Goal: Task Accomplishment & Management: Manage account settings

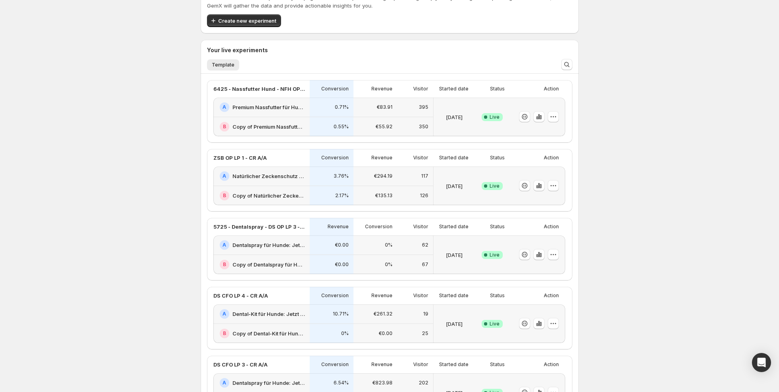
scroll to position [47, 0]
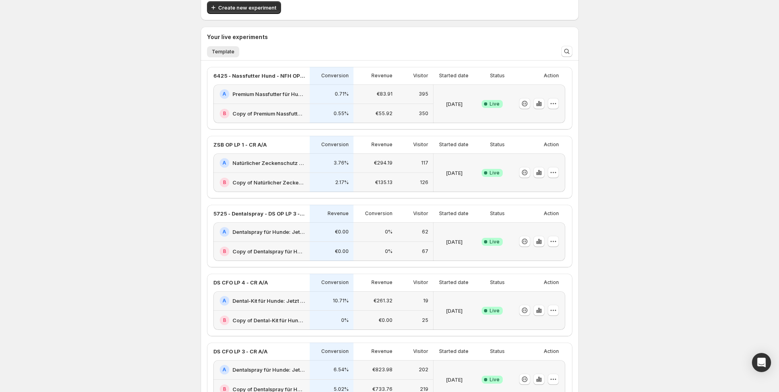
click at [325, 109] on div "0.55%" at bounding box center [331, 114] width 34 height 10
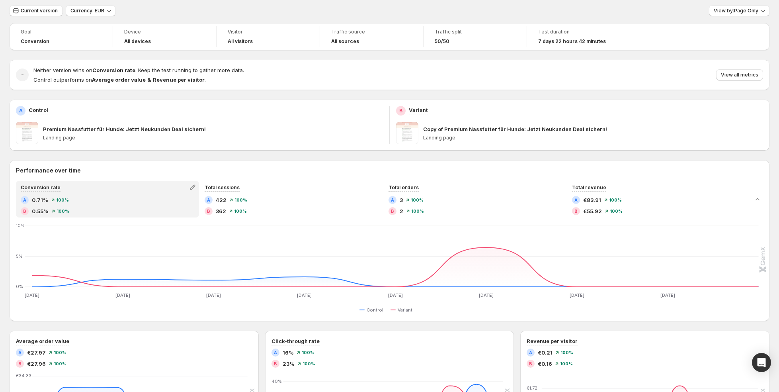
scroll to position [26, 0]
click at [747, 8] on span "View by: Page Only" at bounding box center [735, 9] width 45 height 6
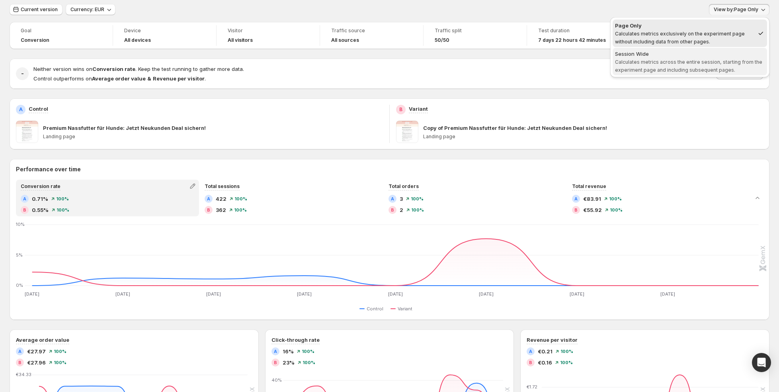
click at [722, 56] on div "Session Wide" at bounding box center [690, 54] width 150 height 8
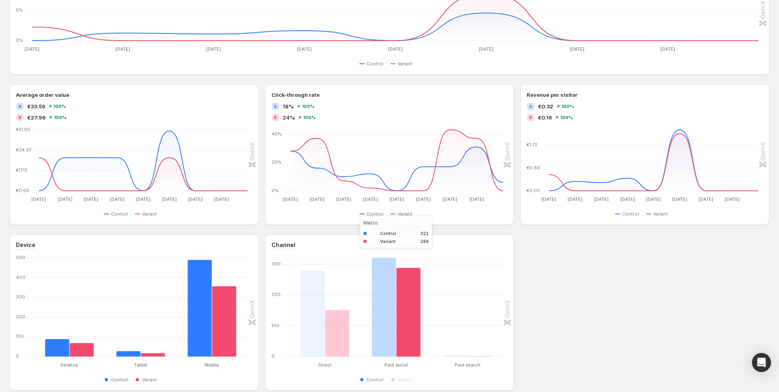
scroll to position [296, 0]
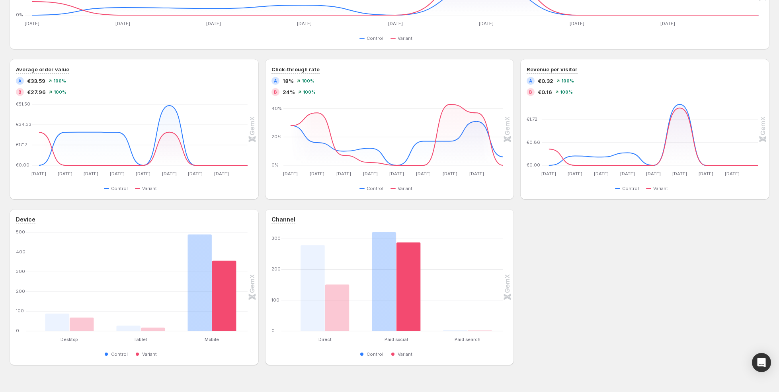
click at [309, 356] on div "Control Variant" at bounding box center [387, 354] width 231 height 10
click at [206, 314] on rect "Control 489" at bounding box center [199, 281] width 24 height 99
click at [314, 132] on icon "Aug 14 Aug 14 Aug 15 Aug 15 Aug 16 Aug 16 Aug 17 Aug 17 Aug 18 Aug 18 Aug 19 Au…" at bounding box center [387, 139] width 231 height 75
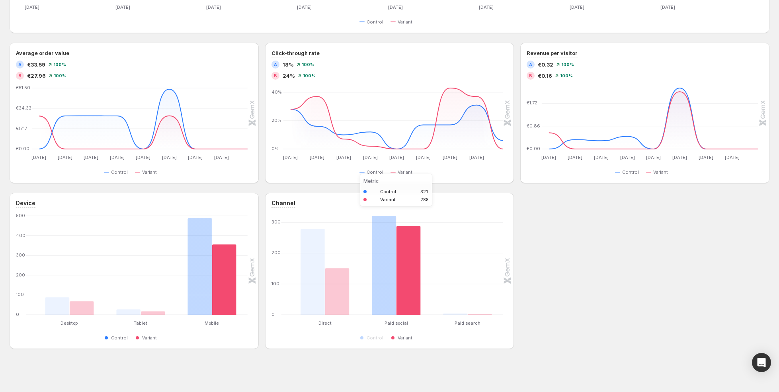
scroll to position [0, 0]
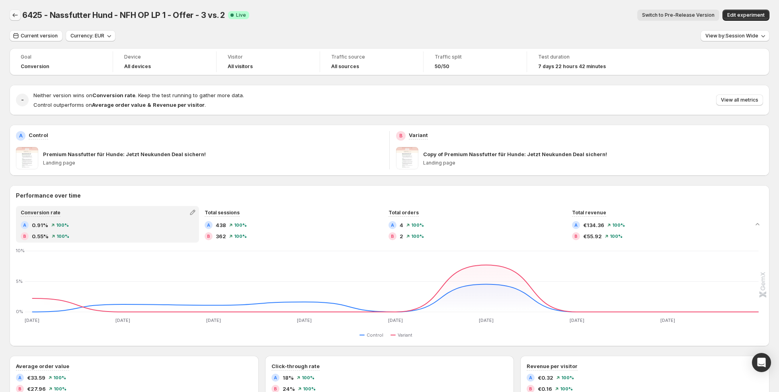
click at [12, 20] on button "Back" at bounding box center [15, 15] width 11 height 11
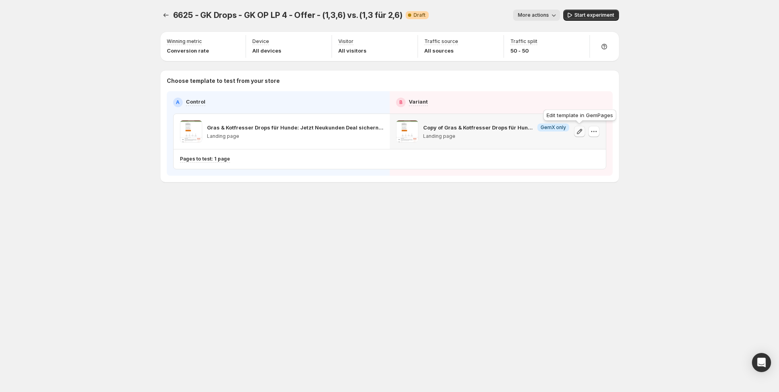
click at [581, 130] on icon "button" at bounding box center [579, 131] width 8 height 8
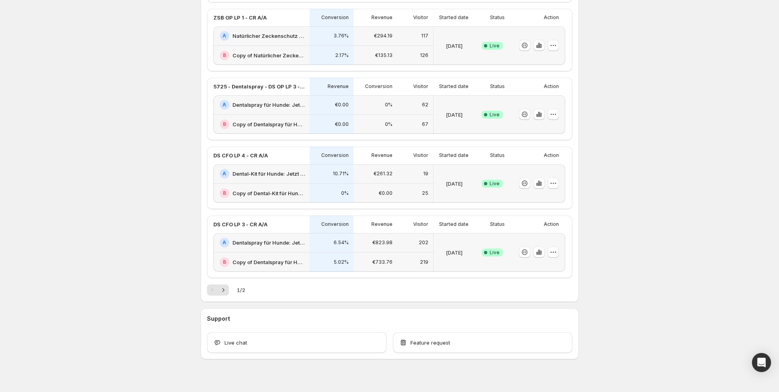
scroll to position [183, 0]
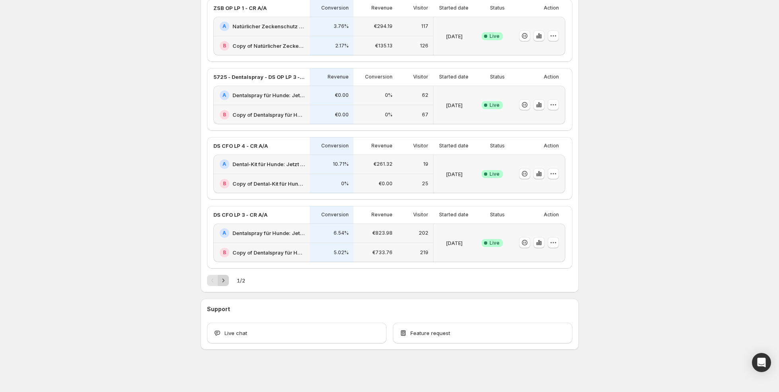
click at [224, 281] on icon "Next" at bounding box center [223, 280] width 8 height 8
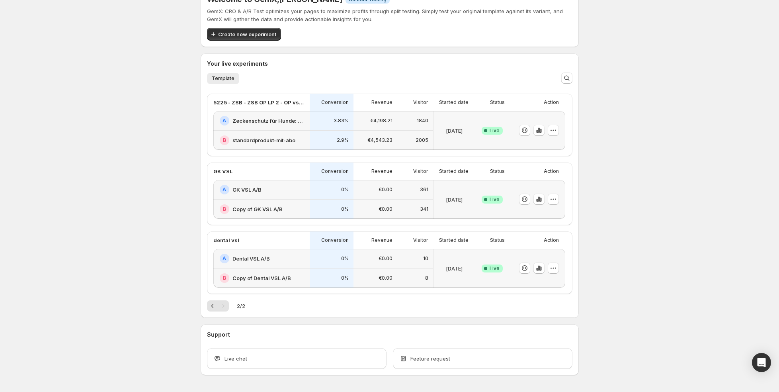
scroll to position [16, 0]
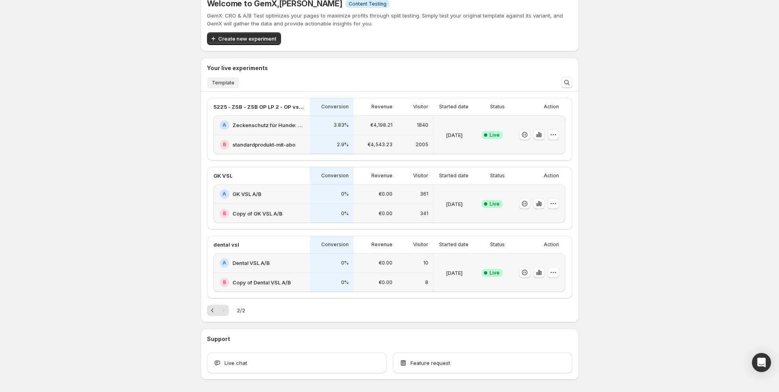
click at [224, 83] on span "Template" at bounding box center [223, 83] width 23 height 6
click at [210, 308] on icon "Previous" at bounding box center [213, 310] width 8 height 8
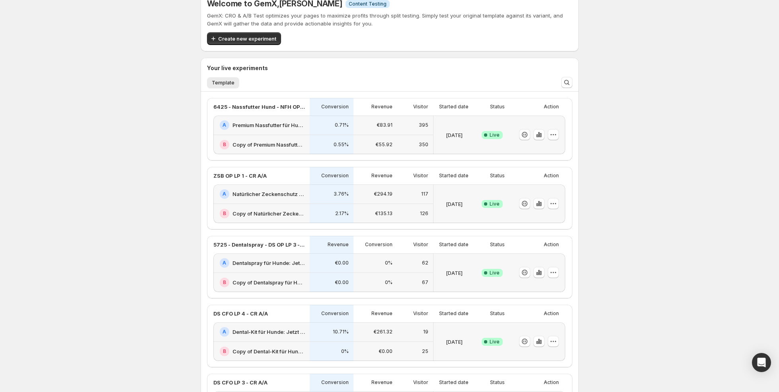
scroll to position [0, 0]
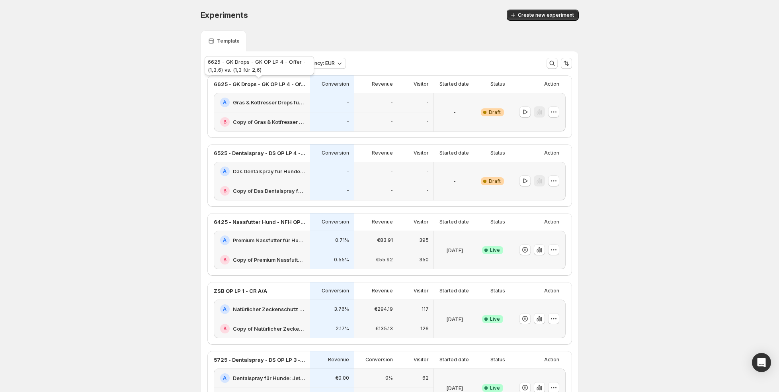
click at [261, 63] on div "6625 - GK Drops - GK OP LP 4 - Offer - (1,3,6) vs. (1,3 für 2,6)" at bounding box center [259, 67] width 113 height 25
click at [269, 61] on span "Experiment status: Live, Draft" at bounding box center [247, 63] width 70 height 6
click at [223, 117] on p "Ended" at bounding box center [228, 118] width 16 height 8
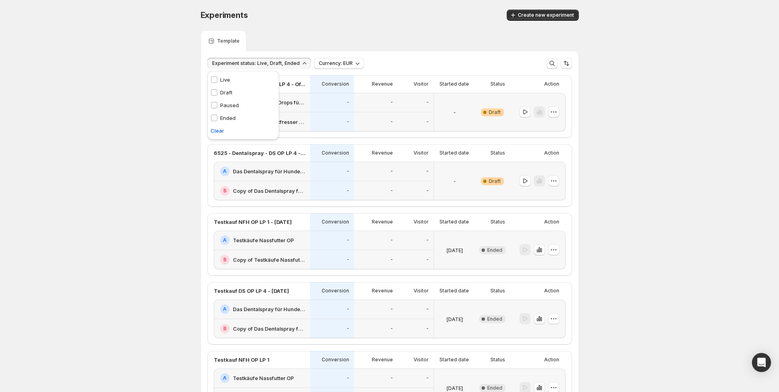
click at [393, 56] on div "Experiment status: Live, Draft, Ended Currency: EUR More views More views Creat…" at bounding box center [389, 60] width 377 height 18
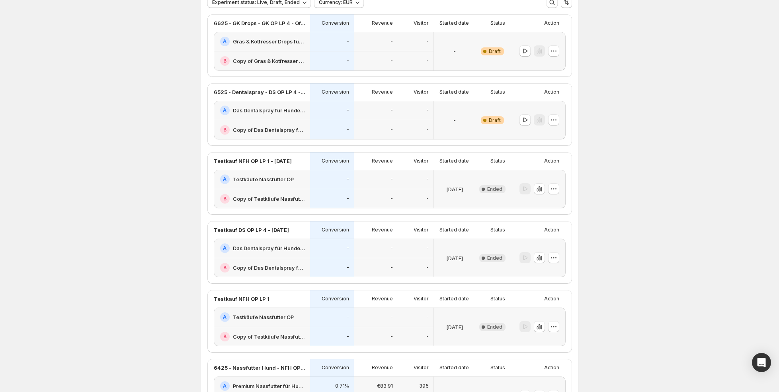
scroll to position [67, 0]
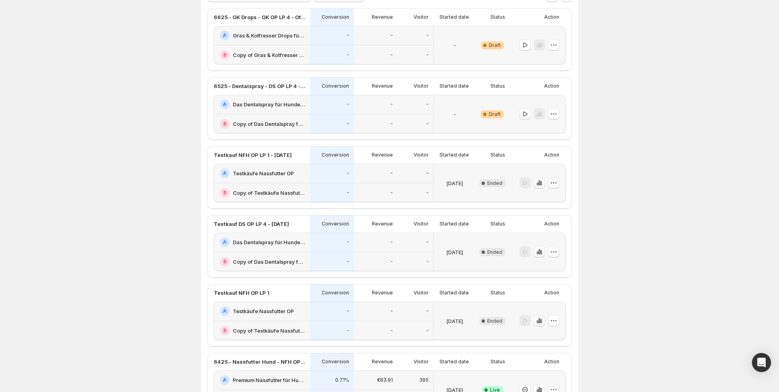
click at [556, 185] on icon "button" at bounding box center [554, 183] width 8 height 8
click at [548, 212] on span "Rename" at bounding box center [540, 212] width 20 height 6
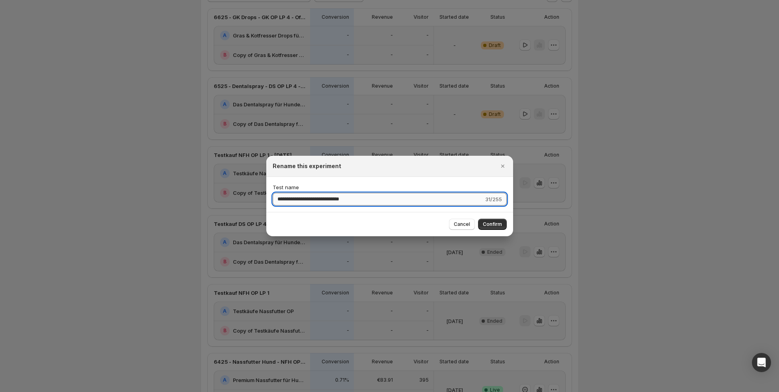
click at [396, 196] on input "**********" at bounding box center [378, 199] width 211 height 13
click at [458, 226] on span "Cancel" at bounding box center [462, 224] width 16 height 6
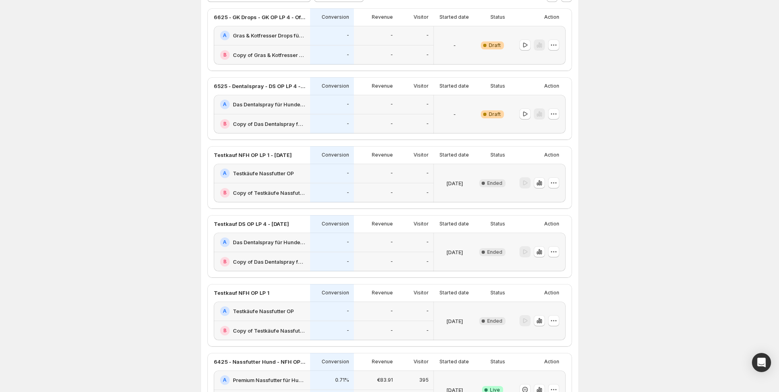
scroll to position [0, 0]
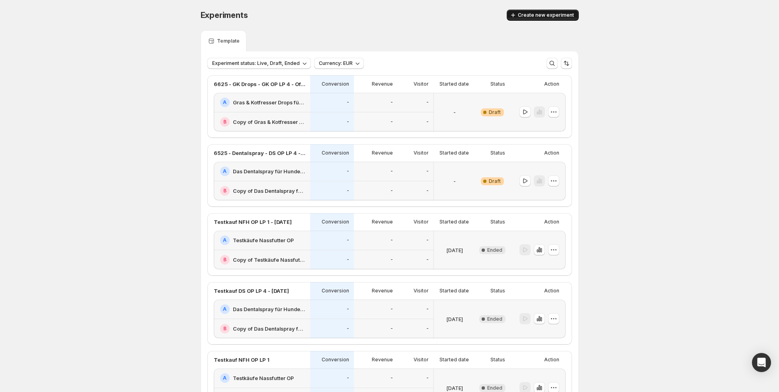
click at [539, 16] on span "Create new experiment" at bounding box center [546, 15] width 56 height 6
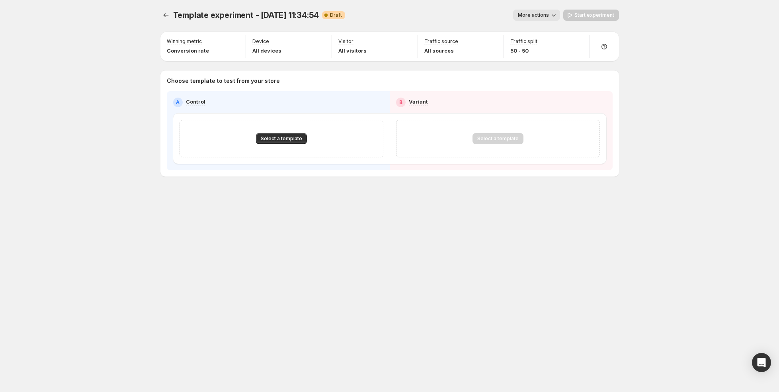
click at [281, 17] on span "Template experiment - Aug 22, 11:34:54" at bounding box center [246, 15] width 146 height 10
click at [556, 10] on button "More actions" at bounding box center [536, 15] width 47 height 11
click at [538, 43] on span "Rename" at bounding box center [540, 45] width 20 height 6
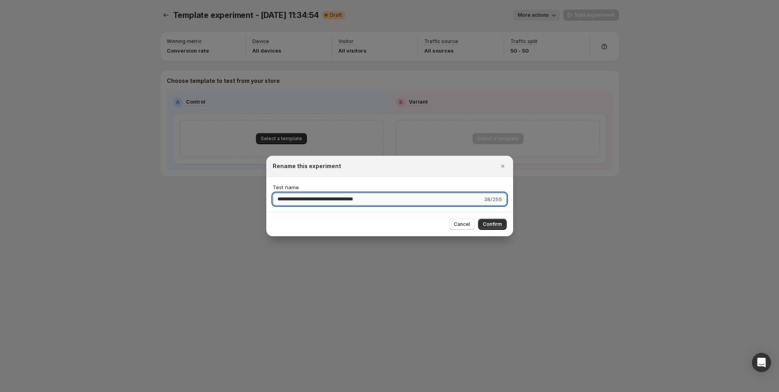
click at [322, 201] on input "**********" at bounding box center [378, 199] width 210 height 13
click at [305, 199] on input "**********" at bounding box center [378, 199] width 211 height 13
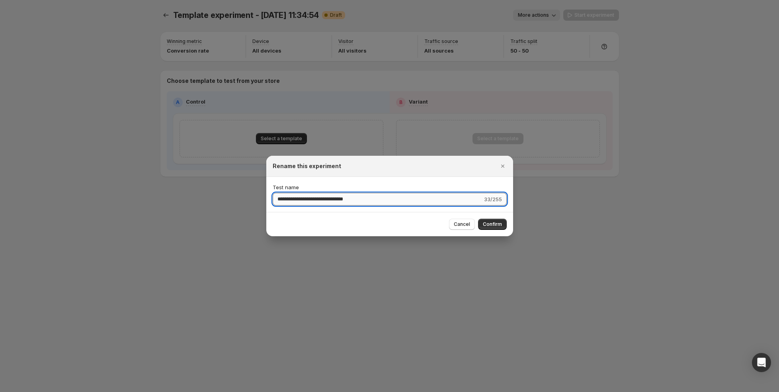
click at [324, 197] on input "**********" at bounding box center [378, 199] width 210 height 13
click at [326, 197] on input "**********" at bounding box center [377, 199] width 209 height 13
drag, startPoint x: 333, startPoint y: 196, endPoint x: 370, endPoint y: 195, distance: 36.2
click at [370, 196] on input "**********" at bounding box center [377, 199] width 209 height 13
click at [417, 199] on input "**********" at bounding box center [378, 199] width 210 height 13
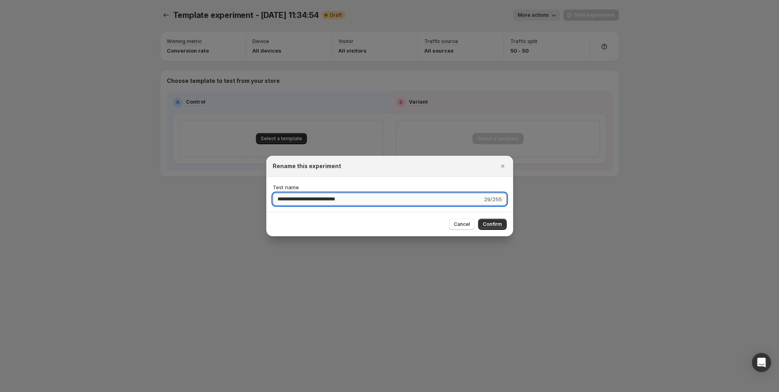
click at [417, 199] on input "**********" at bounding box center [378, 199] width 210 height 13
click at [292, 200] on input "**********" at bounding box center [378, 199] width 210 height 13
click at [298, 199] on input "**********" at bounding box center [378, 199] width 210 height 13
click at [374, 200] on input "**********" at bounding box center [377, 199] width 209 height 13
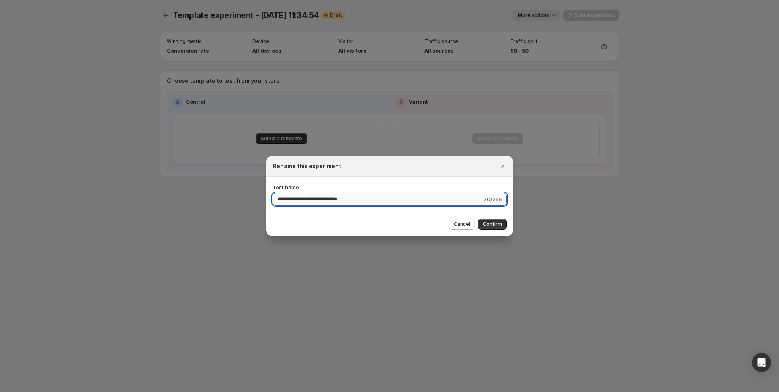
click at [374, 200] on input "**********" at bounding box center [377, 199] width 209 height 13
type input "**********"
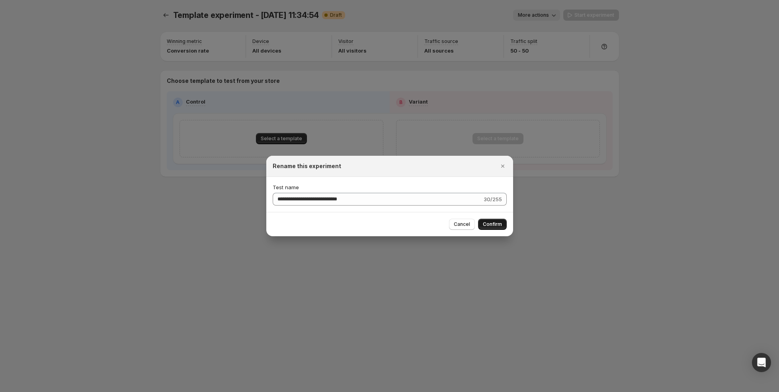
click at [491, 225] on span "Confirm" at bounding box center [492, 224] width 19 height 6
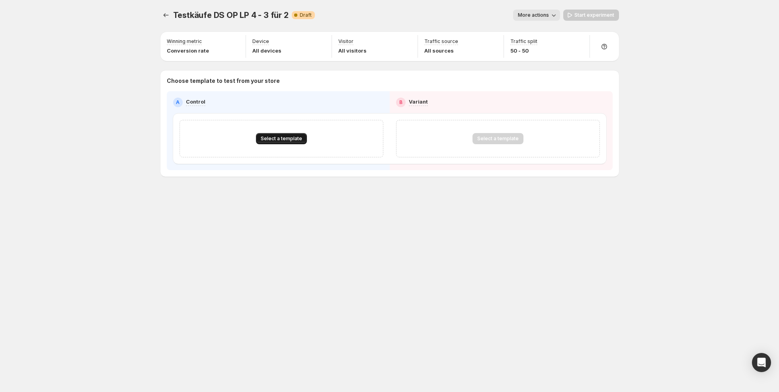
click at [284, 134] on button "Select a template" at bounding box center [281, 138] width 51 height 11
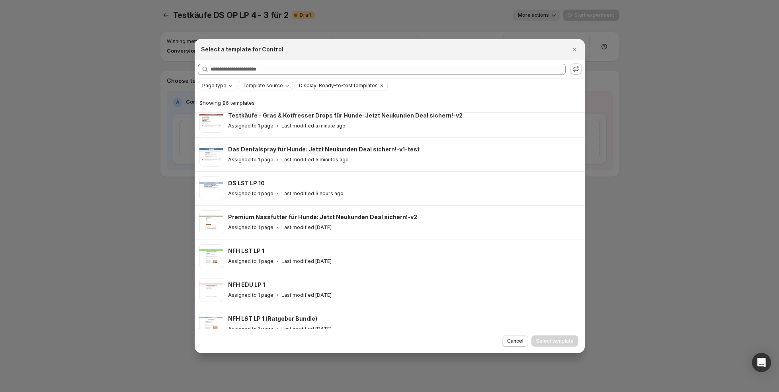
scroll to position [178, 0]
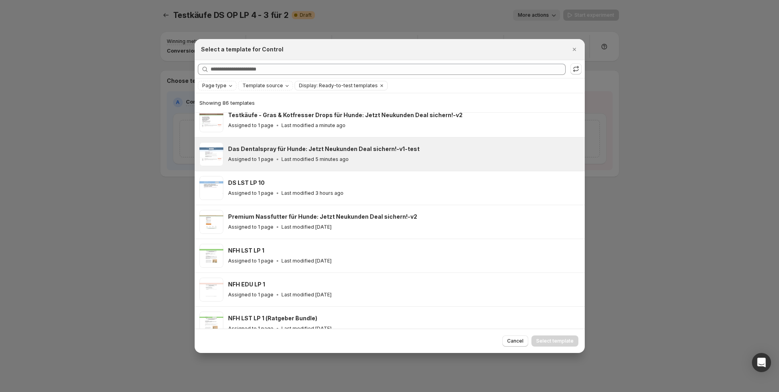
click at [308, 166] on div "Das Dentalspray für Hunde: Jetzt Neukunden Deal sichern!-v1-test Assigned to 1 …" at bounding box center [390, 153] width 390 height 33
click at [540, 341] on span "Select template" at bounding box center [554, 340] width 37 height 6
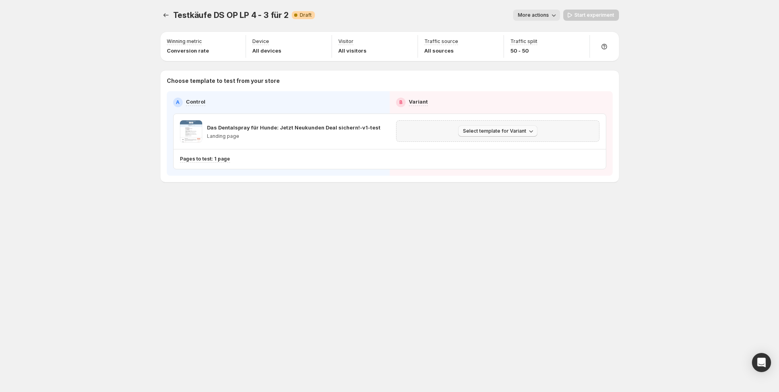
click at [479, 133] on span "Select template for Variant" at bounding box center [494, 131] width 63 height 6
click at [483, 158] on span "Create Variant based on Control" at bounding box center [498, 161] width 81 height 6
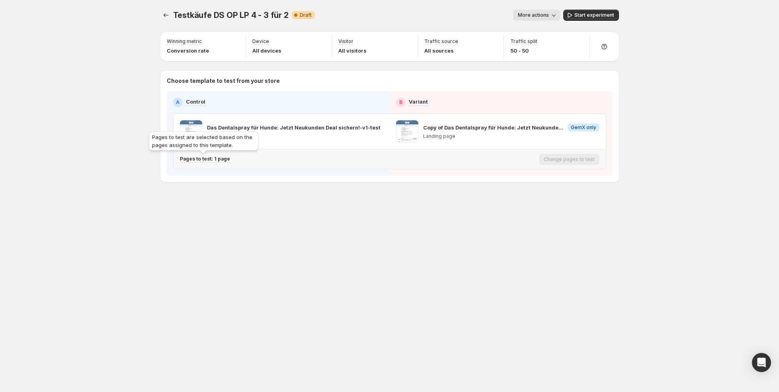
click at [216, 159] on p "Pages to test: 1 page" at bounding box center [205, 159] width 50 height 6
click at [327, 198] on icon "Search for and select a customer segment" at bounding box center [328, 200] width 8 height 8
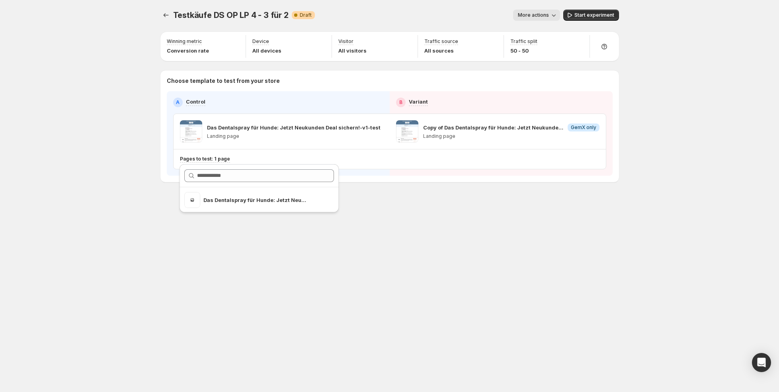
click at [534, 267] on div "Testkäufe DS OP LP 4 - 3 für 2. This page is ready Testkäufe DS OP LP 4 - 3 für…" at bounding box center [390, 196] width 478 height 392
click at [610, 11] on button "Start experiment" at bounding box center [591, 15] width 56 height 11
click at [536, 13] on span "More actions" at bounding box center [529, 15] width 31 height 6
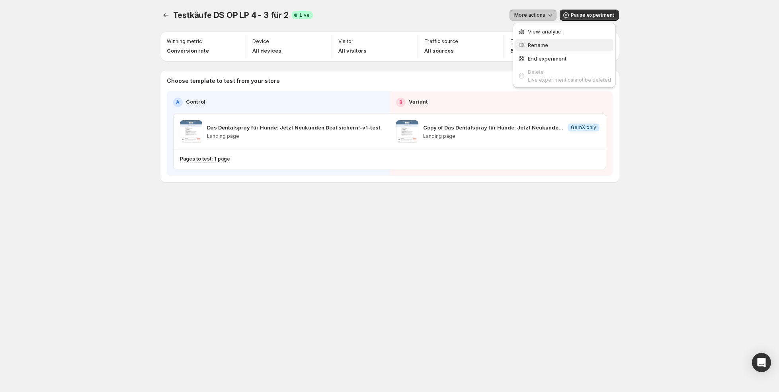
click at [532, 43] on span "Rename" at bounding box center [538, 45] width 20 height 6
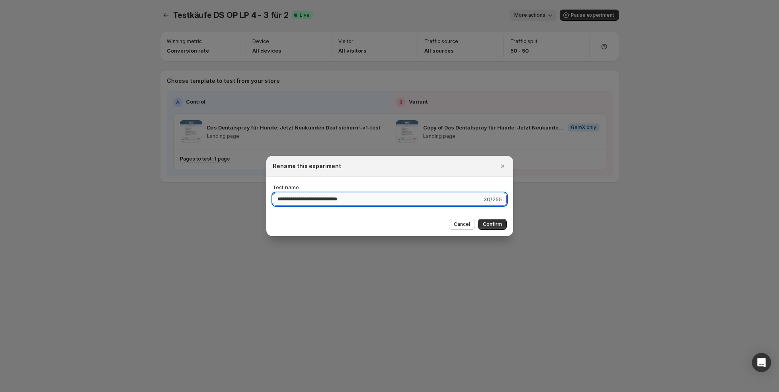
click at [322, 196] on input "**********" at bounding box center [377, 199] width 209 height 13
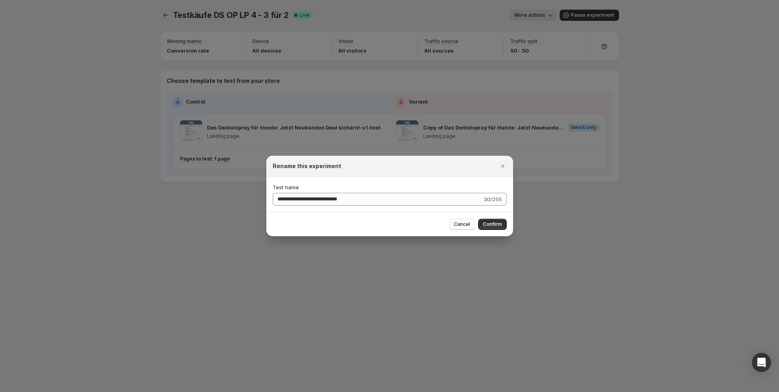
click at [464, 222] on span "Cancel" at bounding box center [462, 224] width 16 height 6
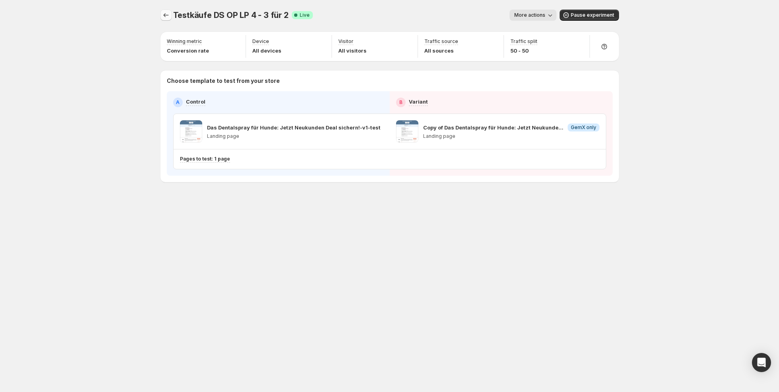
click at [166, 19] on button "Experiments" at bounding box center [165, 15] width 11 height 11
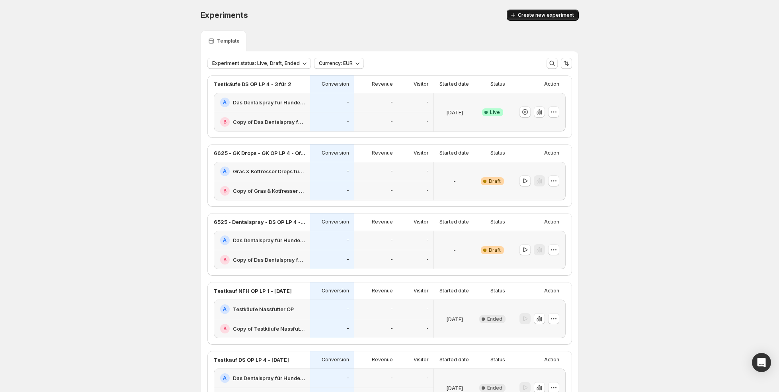
click at [542, 12] on span "Create new experiment" at bounding box center [546, 15] width 56 height 6
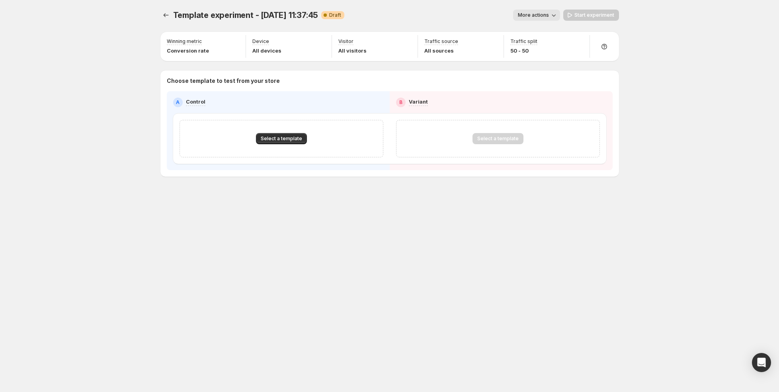
click at [523, 12] on span "More actions" at bounding box center [533, 15] width 31 height 6
click at [524, 41] on icon "button" at bounding box center [524, 45] width 8 height 8
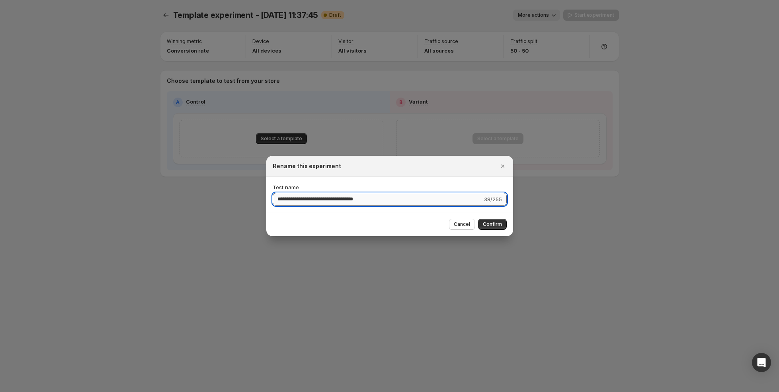
click at [316, 202] on input "**********" at bounding box center [378, 199] width 210 height 13
click at [304, 200] on input "**********" at bounding box center [377, 199] width 209 height 13
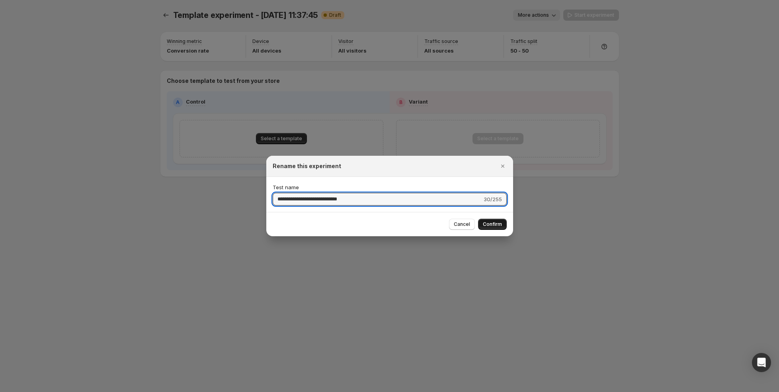
type input "**********"
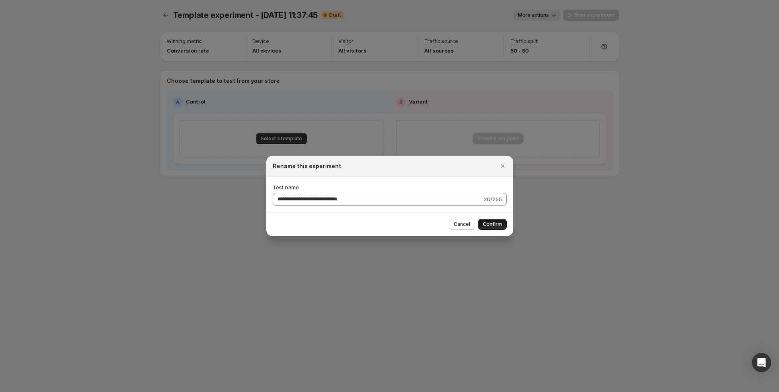
click at [499, 226] on span "Confirm" at bounding box center [492, 224] width 19 height 6
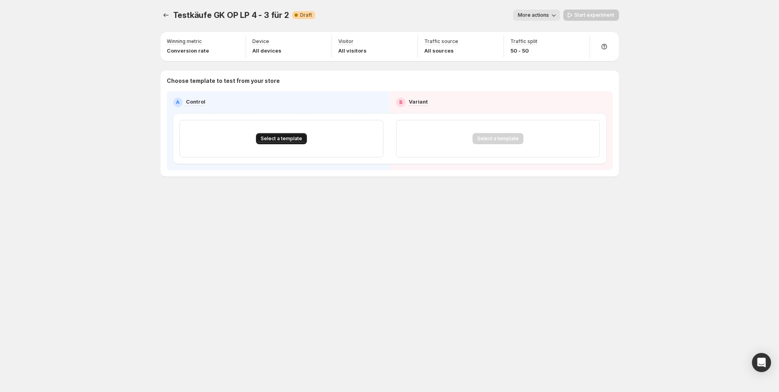
click at [284, 139] on span "Select a template" at bounding box center [281, 138] width 41 height 6
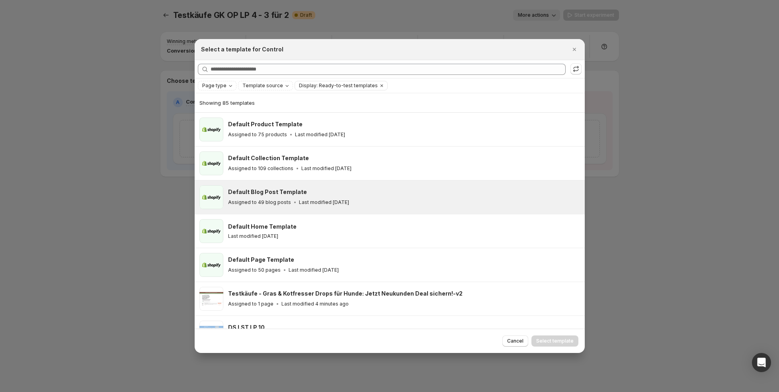
scroll to position [134, 0]
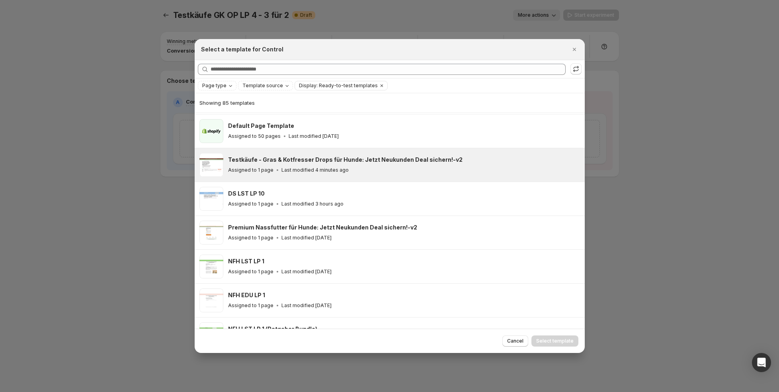
click at [326, 171] on p "Last modified 4 minutes ago" at bounding box center [314, 170] width 67 height 6
click at [550, 340] on span "Select template" at bounding box center [554, 340] width 37 height 6
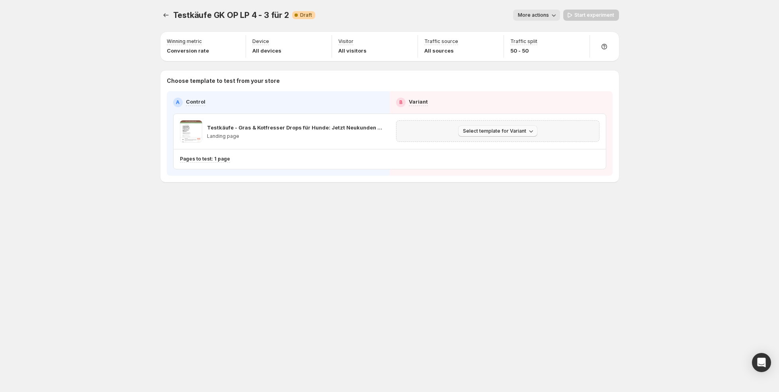
click at [534, 131] on button "Select template for Variant" at bounding box center [497, 130] width 79 height 11
click at [497, 160] on span "Create Variant based on Control" at bounding box center [498, 161] width 81 height 6
click at [589, 14] on span "Start experiment" at bounding box center [594, 15] width 40 height 6
click at [161, 15] on button "Experiments" at bounding box center [165, 15] width 11 height 11
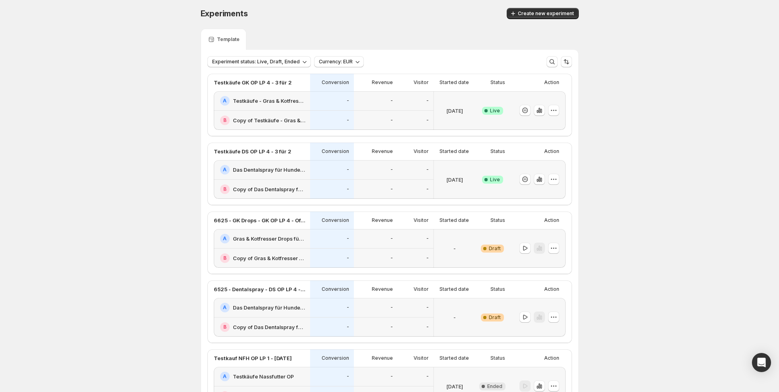
scroll to position [1, 0]
click at [555, 180] on icon "button" at bounding box center [554, 179] width 8 height 8
click at [548, 197] on span "Edit" at bounding box center [560, 195] width 83 height 8
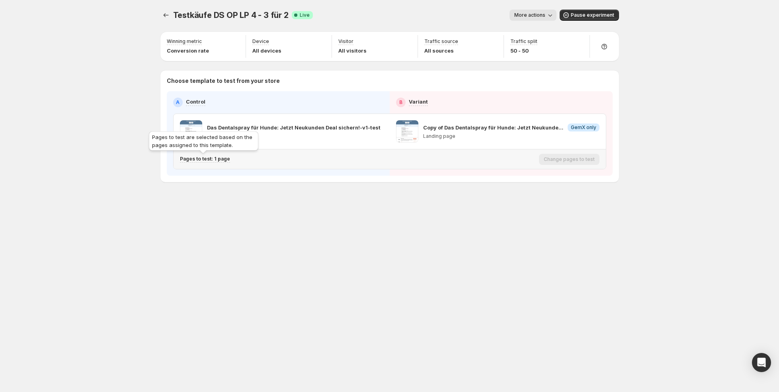
click at [222, 160] on p "Pages to test: 1 page" at bounding box center [205, 159] width 50 height 6
click at [326, 198] on icon "Search for and select a customer segment" at bounding box center [328, 200] width 8 height 8
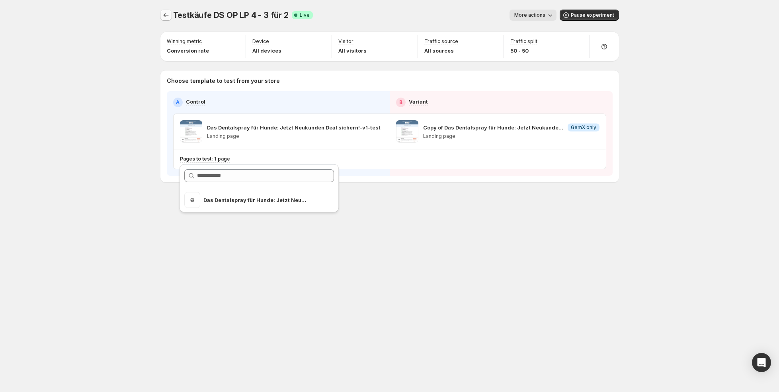
click at [162, 15] on icon "Experiments" at bounding box center [166, 15] width 8 height 8
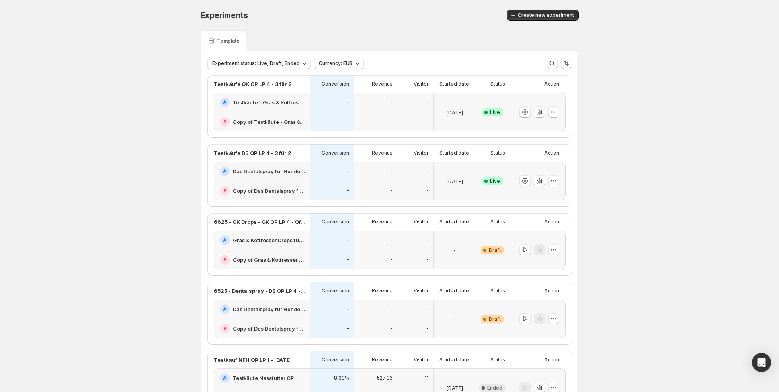
click at [310, 182] on div "-" at bounding box center [332, 190] width 44 height 19
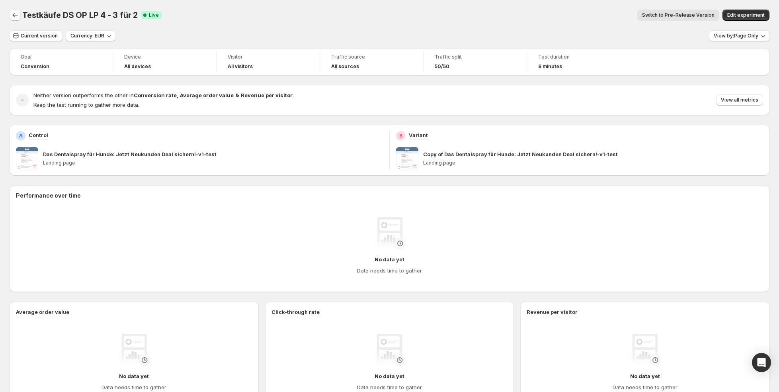
click at [13, 15] on icon "Back" at bounding box center [15, 15] width 5 height 4
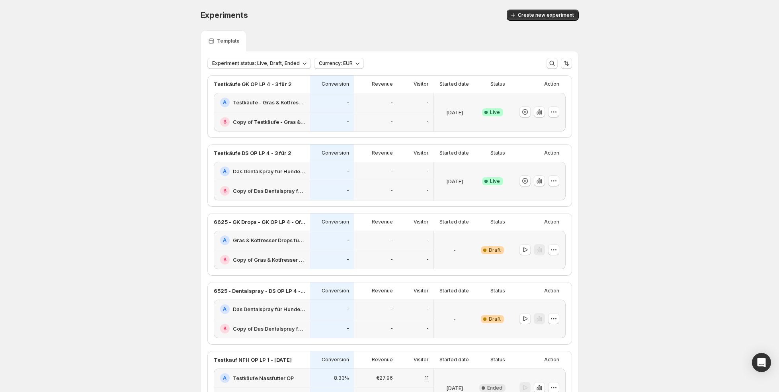
click at [321, 176] on div "-" at bounding box center [332, 171] width 44 height 19
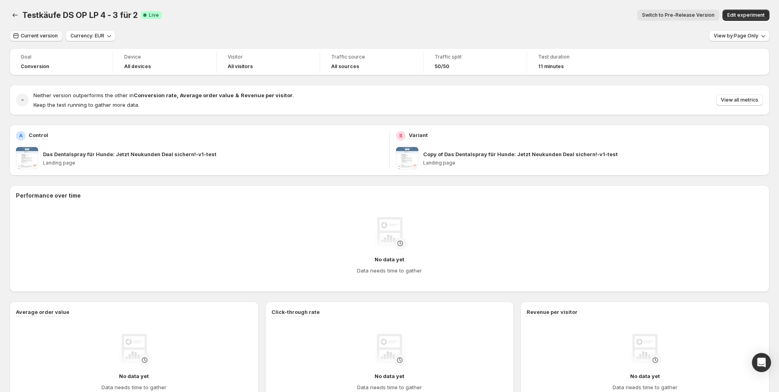
click at [49, 37] on span "Current version" at bounding box center [39, 36] width 37 height 6
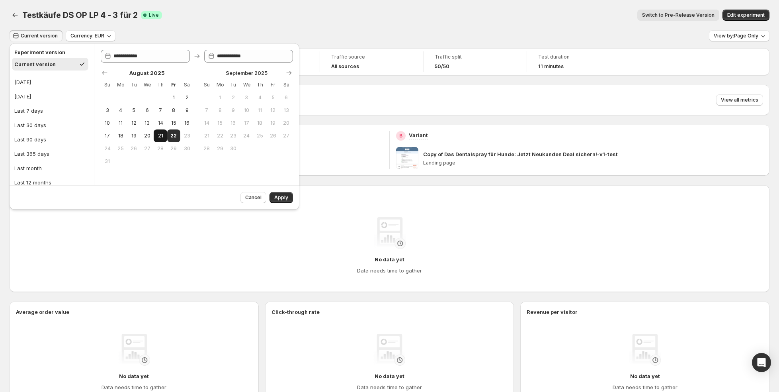
click at [158, 135] on span "21" at bounding box center [160, 136] width 7 height 6
type input "**********"
click at [173, 135] on span "22" at bounding box center [173, 136] width 7 height 6
type input "**********"
click at [279, 194] on button "Apply" at bounding box center [280, 197] width 23 height 11
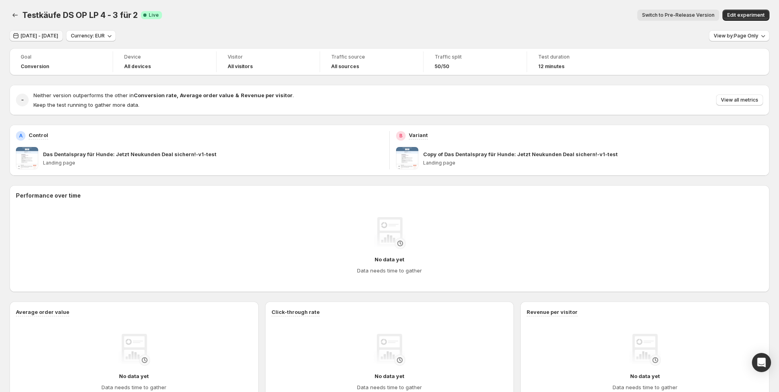
click at [45, 38] on span "Aug 21, 2025 - Aug 22, 2025" at bounding box center [39, 36] width 37 height 6
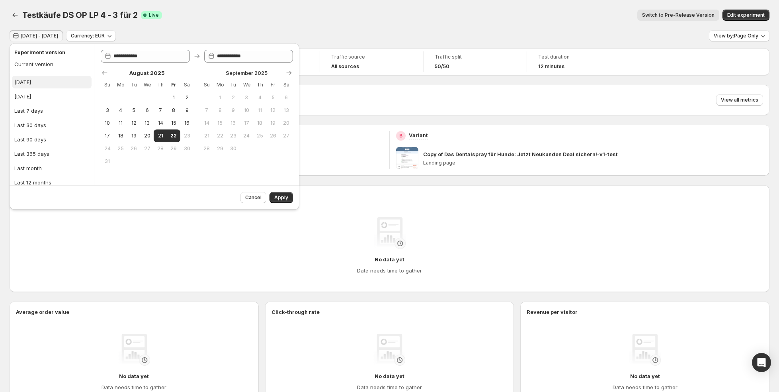
click at [59, 86] on button "Today" at bounding box center [52, 82] width 80 height 13
type input "**********"
click at [281, 199] on span "Apply" at bounding box center [281, 197] width 14 height 6
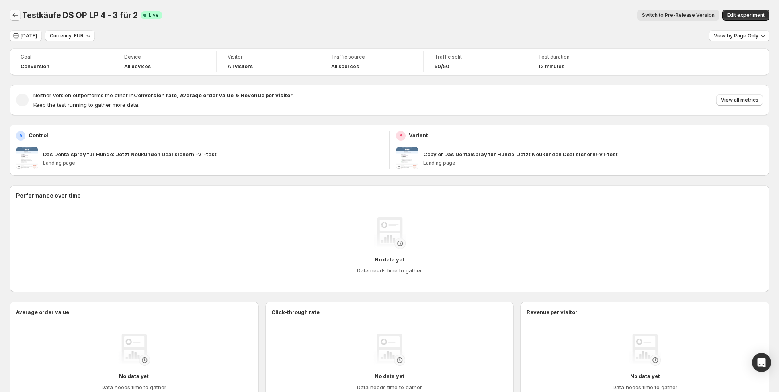
click at [18, 17] on icon "Back" at bounding box center [15, 15] width 8 height 8
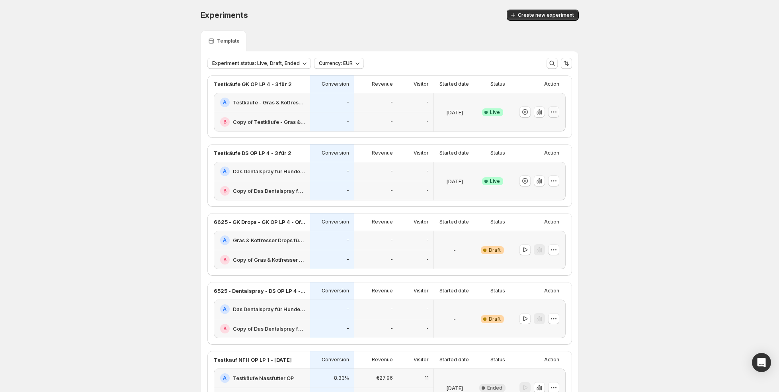
click at [552, 109] on icon "button" at bounding box center [554, 112] width 8 height 8
click at [539, 127] on span "Edit" at bounding box center [560, 128] width 83 height 8
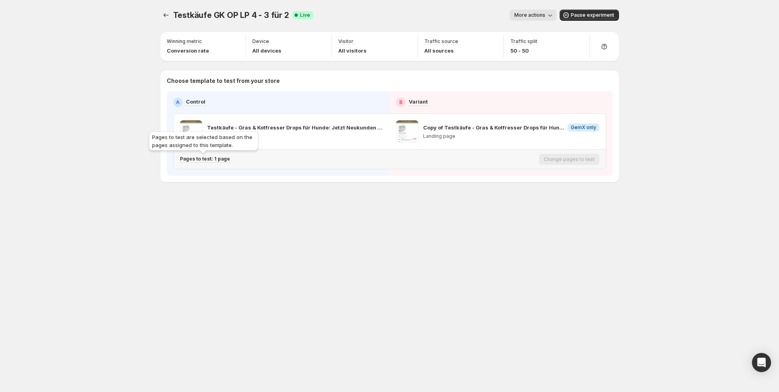
click at [218, 160] on p "Pages to test: 1 page" at bounding box center [205, 159] width 50 height 6
click at [327, 200] on icon "Search for and select a customer segment" at bounding box center [328, 200] width 8 height 8
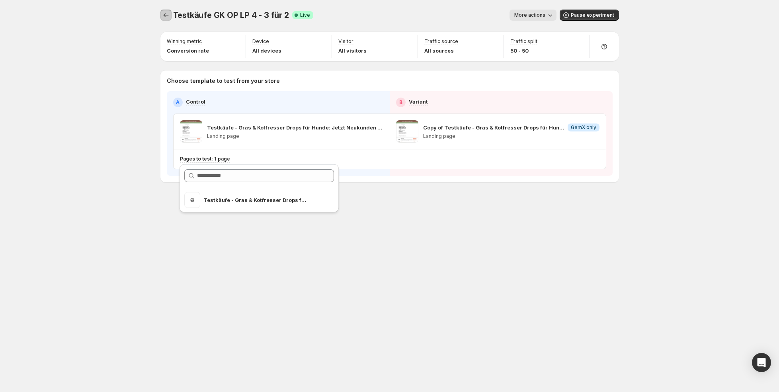
click at [165, 19] on button "Experiments" at bounding box center [165, 15] width 11 height 11
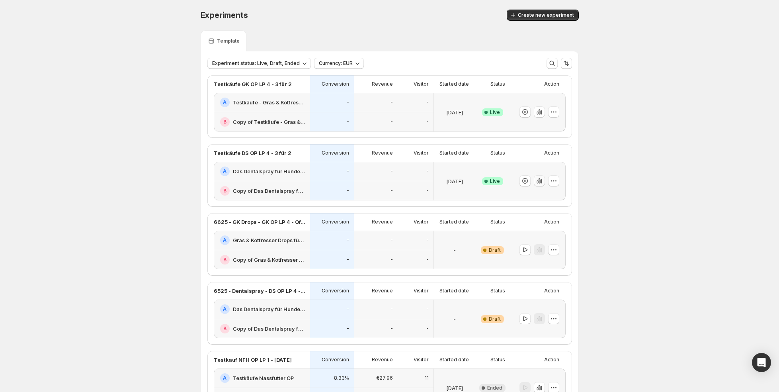
click at [538, 183] on icon "button" at bounding box center [539, 181] width 8 height 8
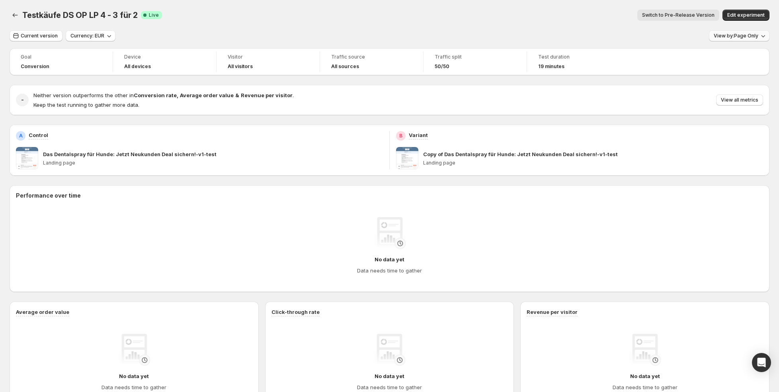
click at [749, 38] on span "View by: Page Only" at bounding box center [735, 36] width 45 height 6
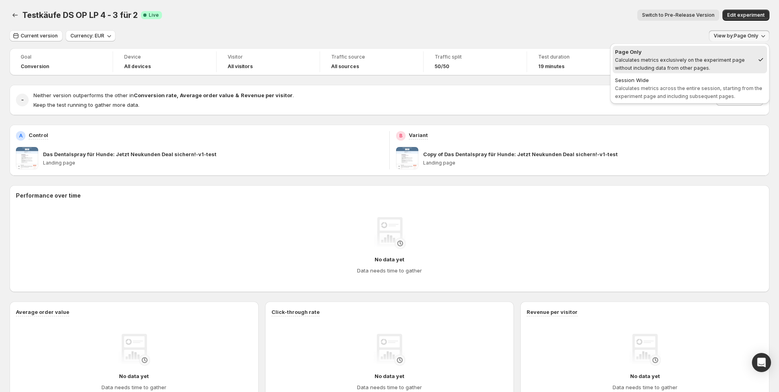
click at [487, 10] on div "Switch to Pre-Release Version" at bounding box center [443, 15] width 551 height 11
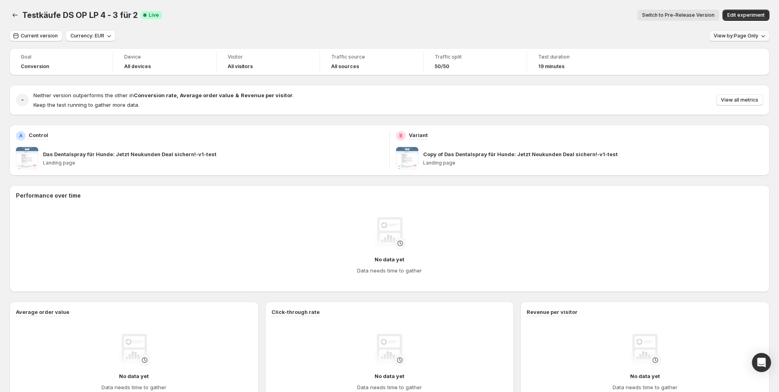
click at [745, 31] on button "View by: Page Only" at bounding box center [739, 35] width 60 height 11
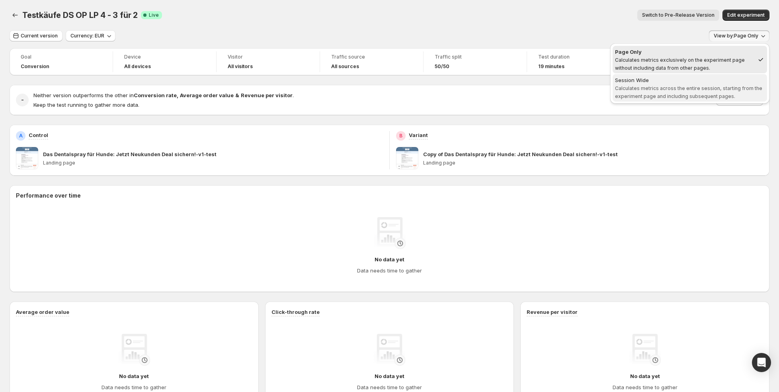
click at [700, 87] on span "Calculates metrics across the entire session, starting from the experiment page…" at bounding box center [688, 92] width 147 height 14
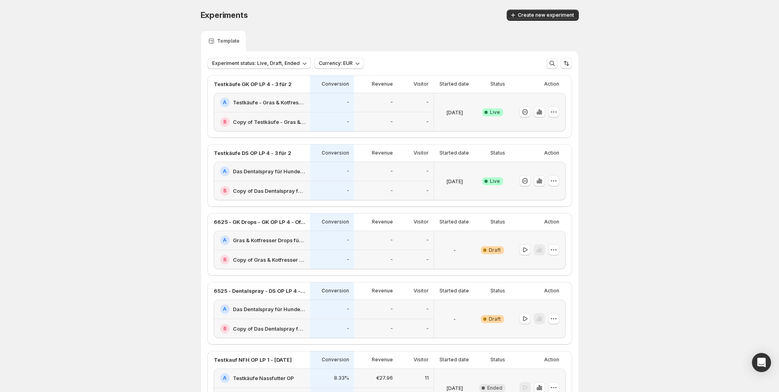
click at [362, 112] on div "-" at bounding box center [376, 121] width 44 height 19
click at [363, 174] on div "-" at bounding box center [376, 171] width 34 height 10
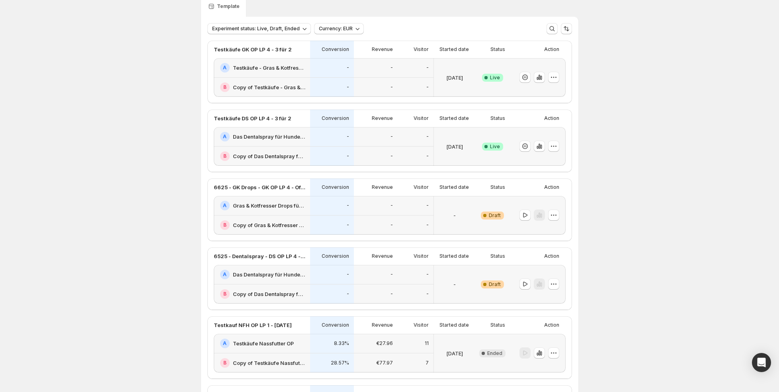
scroll to position [31, 0]
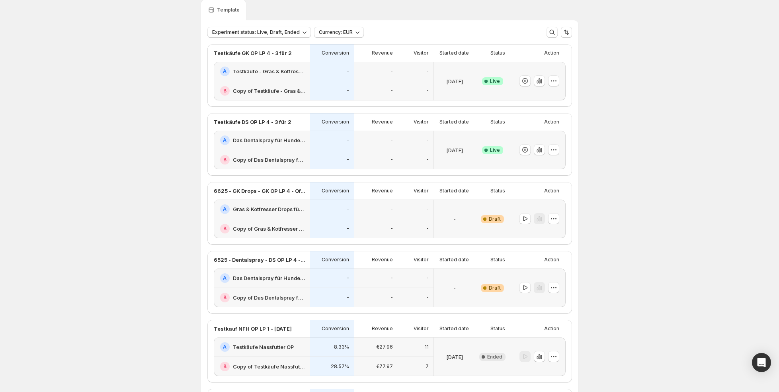
click at [277, 79] on div "A Testkäufe - Gras & Kotfresser Drops für Hunde: Jetzt Neukunden Deal sichern!-…" at bounding box center [262, 71] width 96 height 19
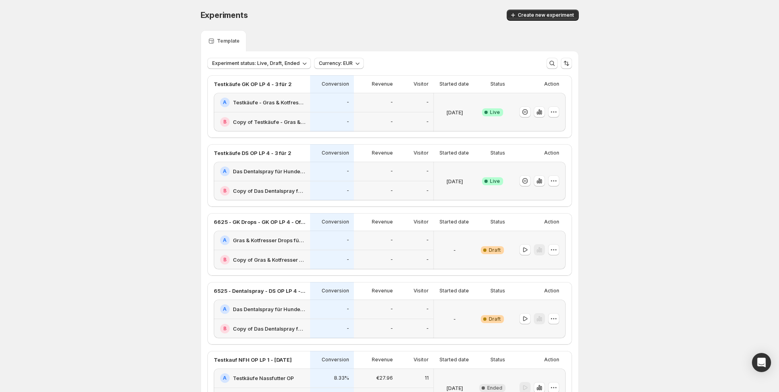
scroll to position [31, 0]
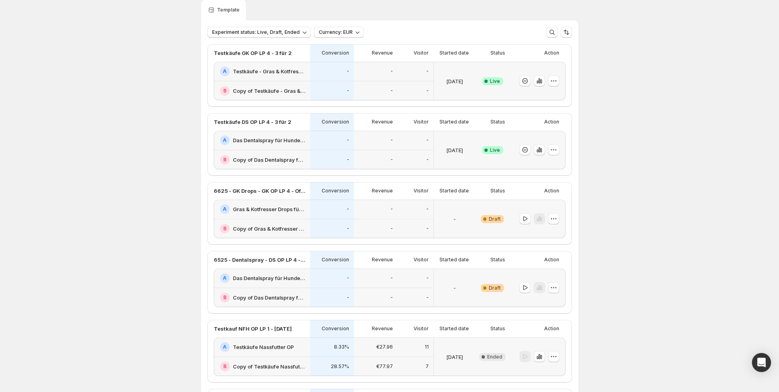
click at [273, 144] on div "A Das Dentalspray für Hunde: Jetzt Neukunden Deal sichern!-v1-test" at bounding box center [262, 140] width 96 height 19
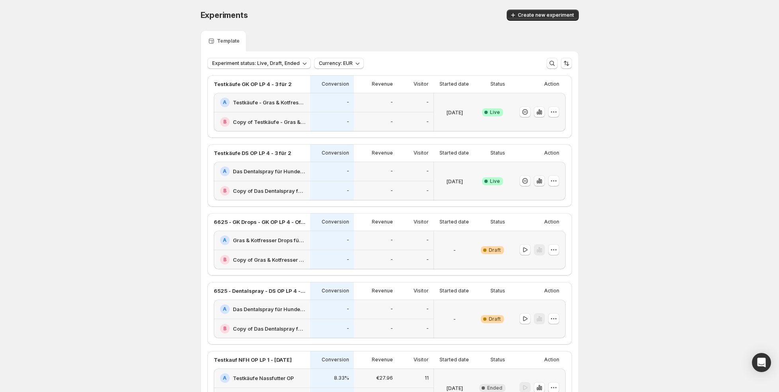
click at [542, 182] on icon "button" at bounding box center [539, 181] width 8 height 8
click at [334, 113] on div "-" at bounding box center [332, 121] width 44 height 19
click at [348, 117] on div "-" at bounding box center [332, 122] width 34 height 10
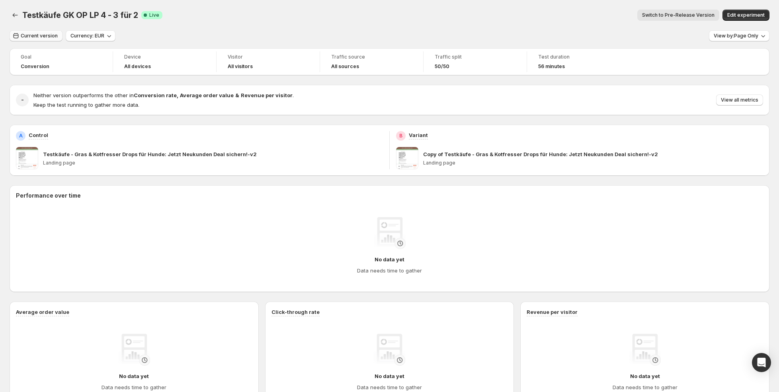
click at [43, 35] on span "Current version" at bounding box center [39, 36] width 37 height 6
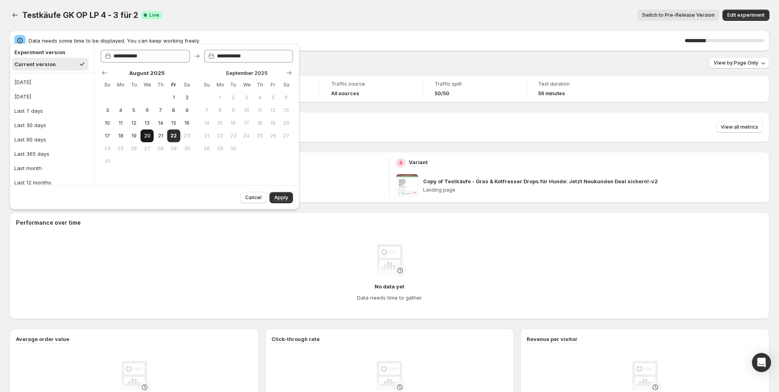
click at [150, 137] on span "20" at bounding box center [147, 136] width 7 height 6
type input "**********"
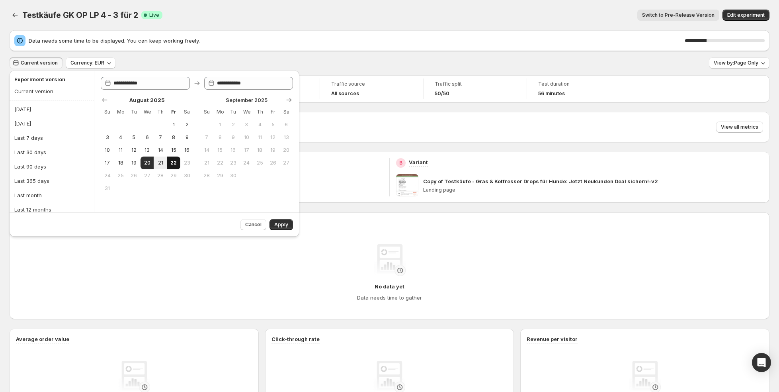
click at [174, 162] on span "22" at bounding box center [173, 163] width 7 height 6
type input "**********"
click at [275, 222] on span "Apply" at bounding box center [281, 224] width 14 height 6
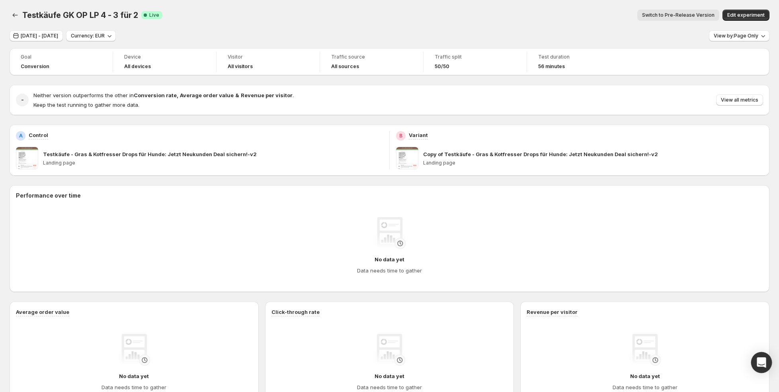
click at [759, 353] on div "Open Intercom Messenger" at bounding box center [761, 362] width 21 height 21
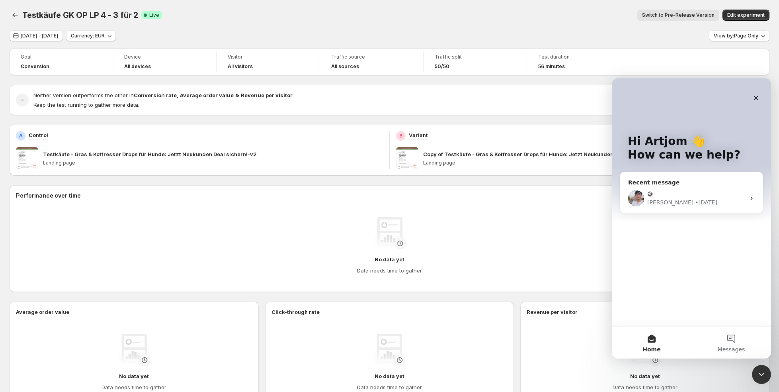
click at [665, 194] on div "😄" at bounding box center [696, 194] width 98 height 8
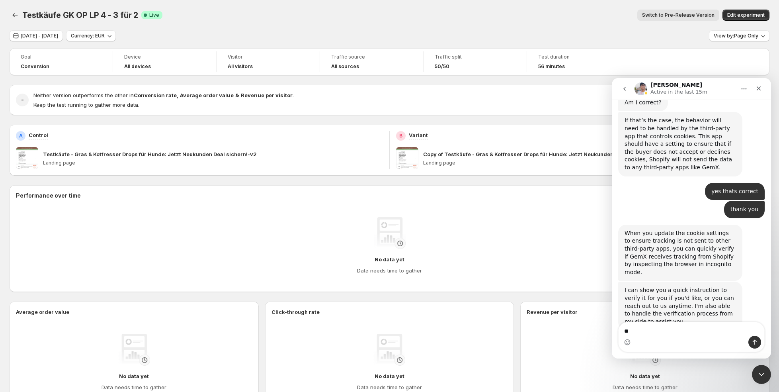
scroll to position [6811, 0]
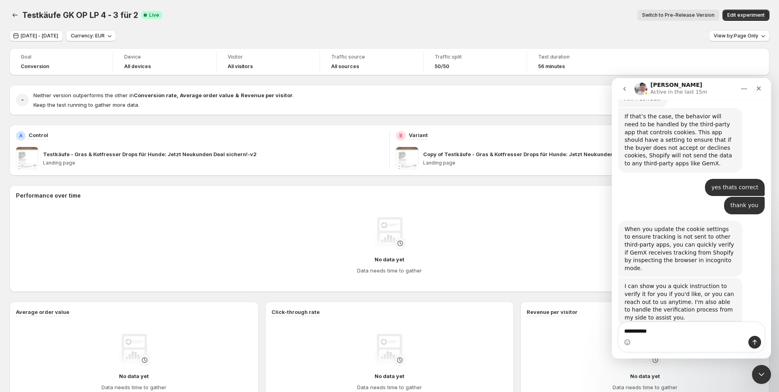
type textarea "**********"
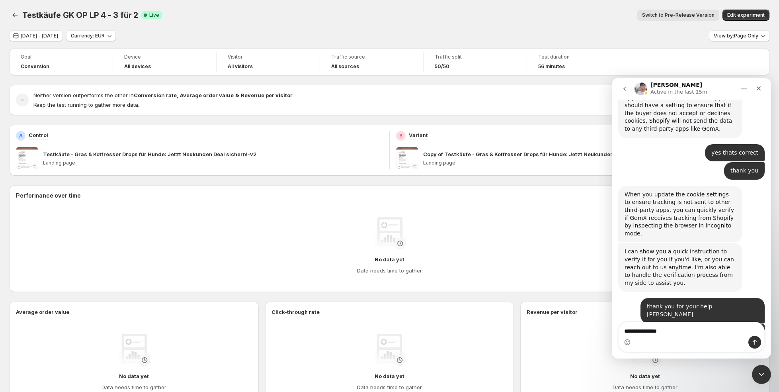
type textarea "**********"
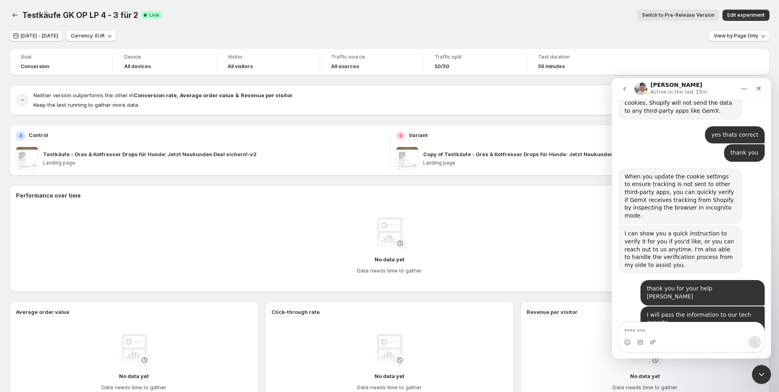
click at [446, 51] on div "Goal Conversion Device All devices Visitor All visitors Traffic source All sour…" at bounding box center [390, 61] width 760 height 27
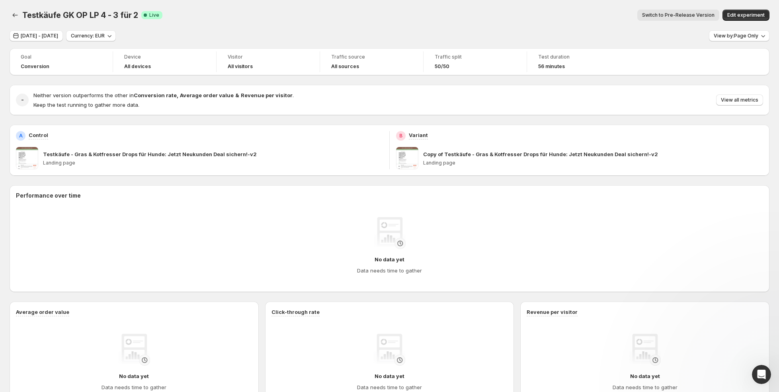
scroll to position [0, 0]
click at [419, 23] on div "Testkäufe GK OP LP 4 - 3 für 2. This page is ready Testkäufe GK OP LP 4 - 3 für…" at bounding box center [390, 15] width 760 height 30
click at [12, 17] on icon "Back" at bounding box center [15, 15] width 8 height 8
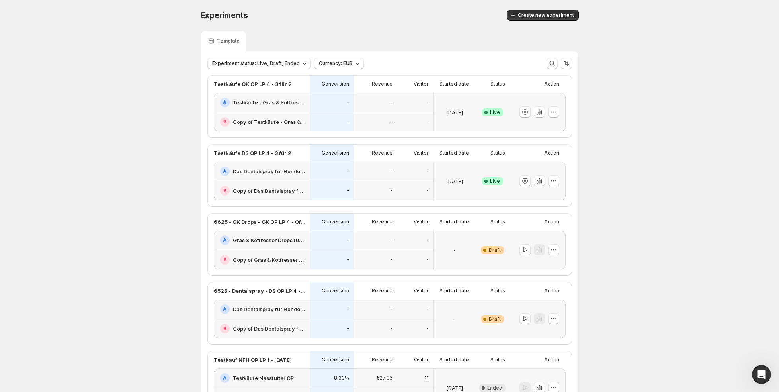
click at [345, 183] on div "-" at bounding box center [332, 190] width 44 height 19
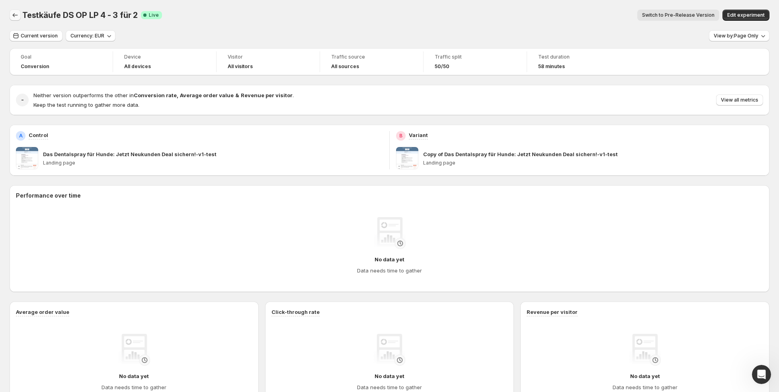
click at [17, 17] on icon "Back" at bounding box center [15, 15] width 8 height 8
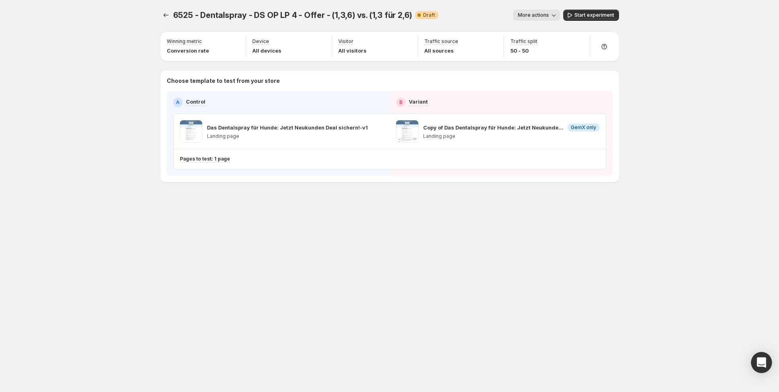
click at [760, 361] on icon "Open Intercom Messenger" at bounding box center [760, 362] width 9 height 10
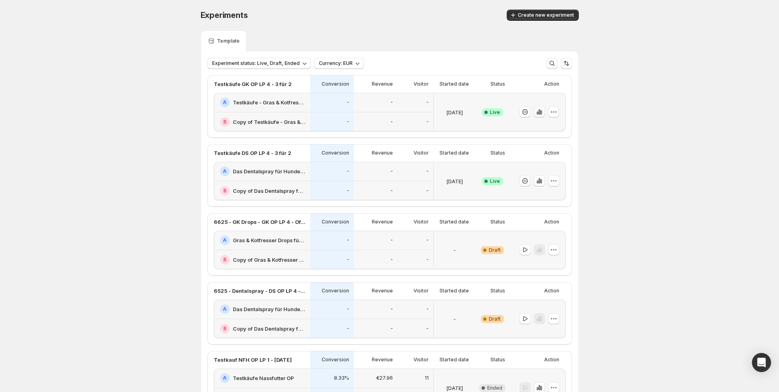
click at [541, 107] on button "button" at bounding box center [539, 111] width 11 height 11
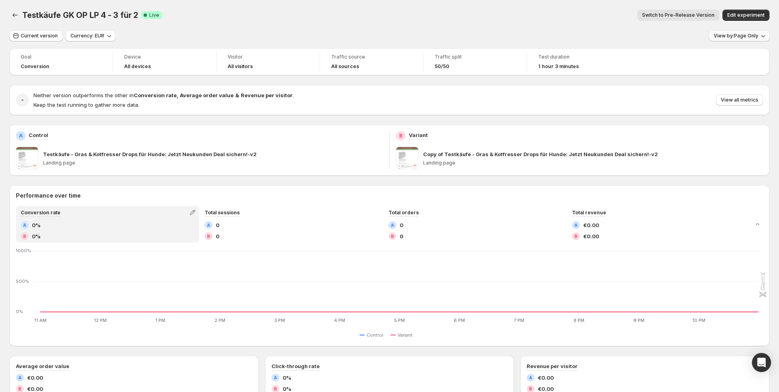
click at [739, 40] on button "View by: Page Only" at bounding box center [739, 35] width 60 height 11
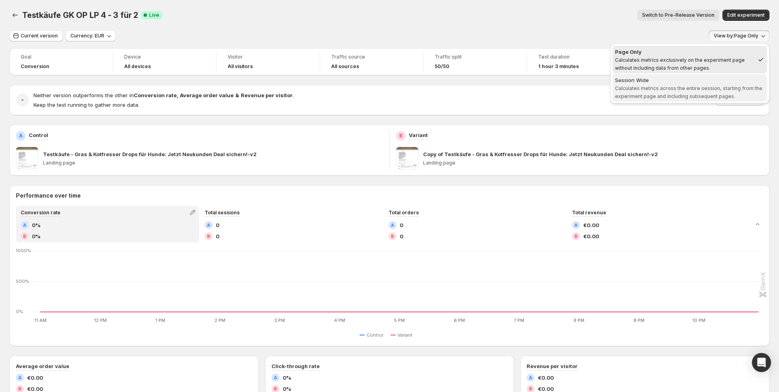
click at [725, 86] on span "Calculates metrics across the entire session, starting from the experiment page…" at bounding box center [688, 92] width 147 height 14
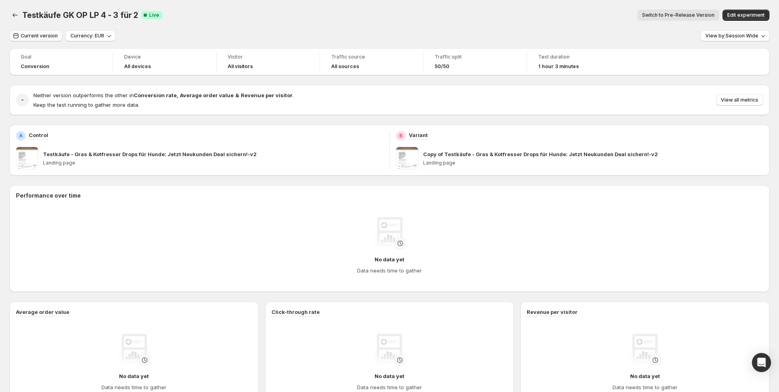
click at [27, 35] on span "Current version" at bounding box center [39, 36] width 37 height 6
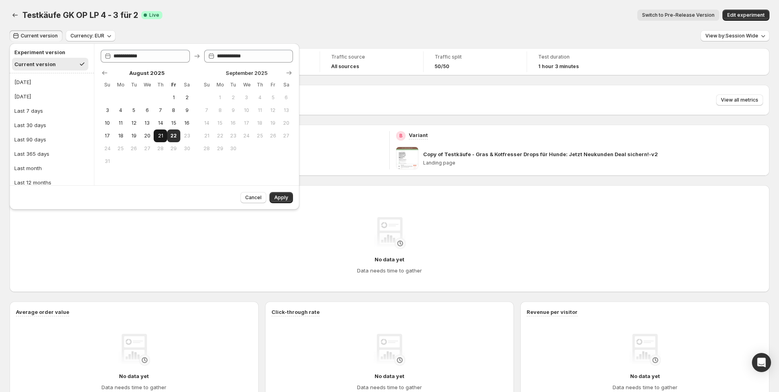
click at [156, 133] on button "21" at bounding box center [160, 135] width 13 height 13
type input "**********"
click at [177, 135] on button "22" at bounding box center [173, 135] width 13 height 13
type input "**********"
click at [279, 194] on span "Apply" at bounding box center [281, 197] width 14 height 6
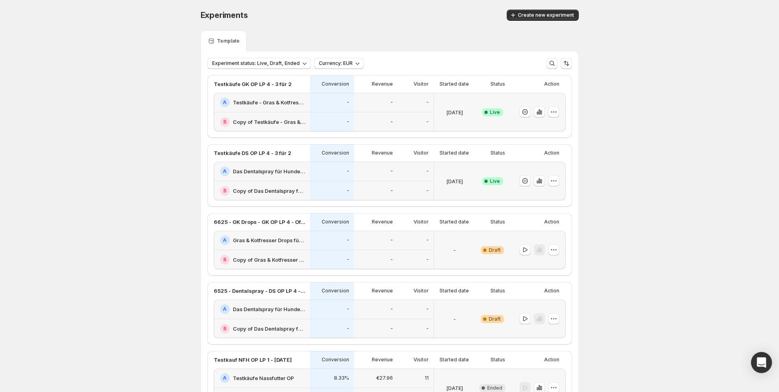
click at [753, 363] on div "Open Intercom Messenger" at bounding box center [761, 362] width 21 height 21
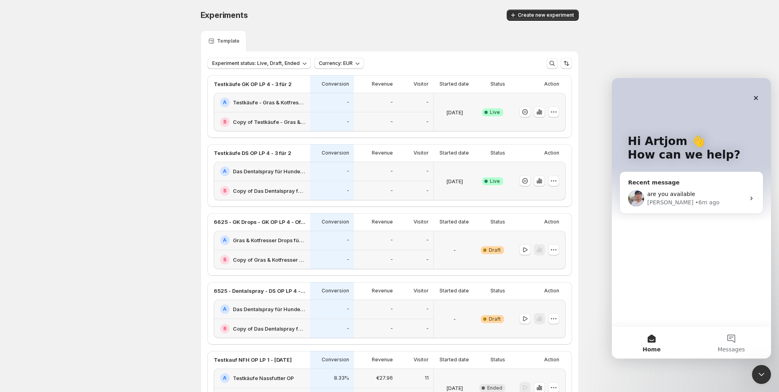
click at [669, 191] on span "are you available" at bounding box center [671, 194] width 48 height 6
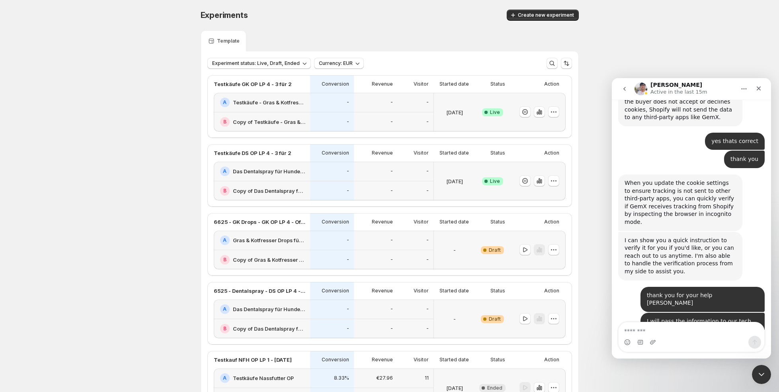
scroll to position [6814, 0]
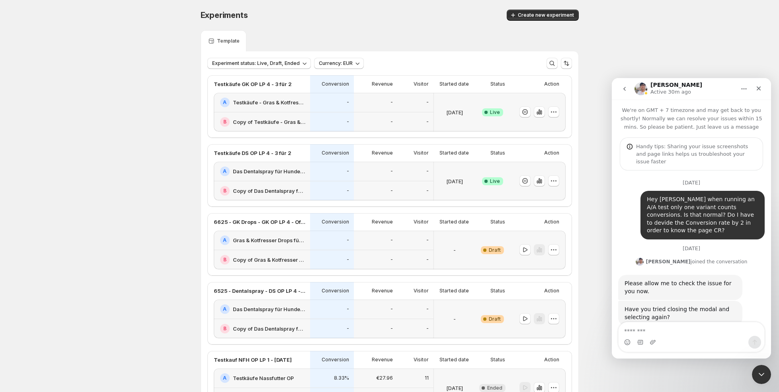
scroll to position [6814, 0]
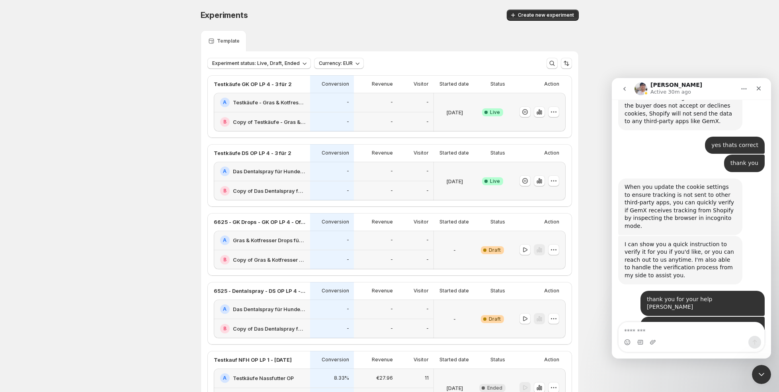
scroll to position [6814, 0]
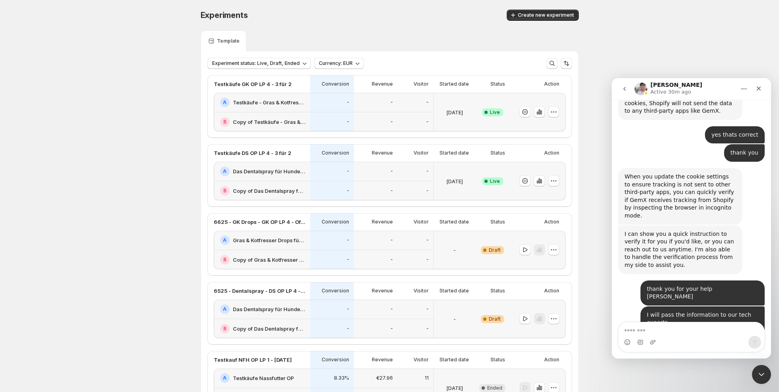
click at [351, 165] on div "-" at bounding box center [332, 171] width 44 height 19
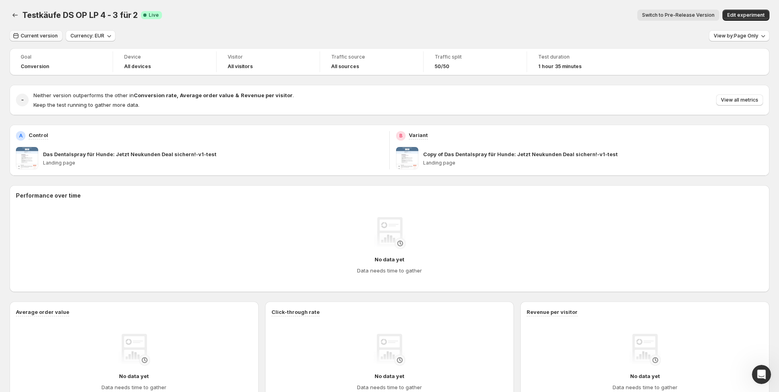
click at [38, 32] on button "Current version" at bounding box center [36, 35] width 53 height 11
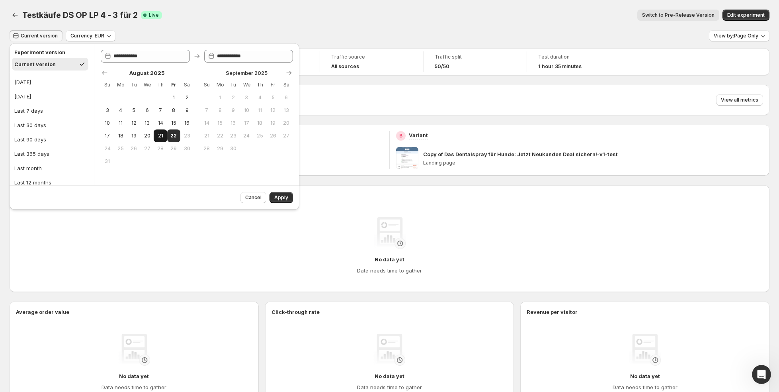
click at [160, 138] on span "21" at bounding box center [160, 136] width 7 height 6
type input "**********"
click at [169, 136] on button "22" at bounding box center [173, 135] width 13 height 13
type input "**********"
click at [274, 194] on button "Apply" at bounding box center [280, 197] width 23 height 11
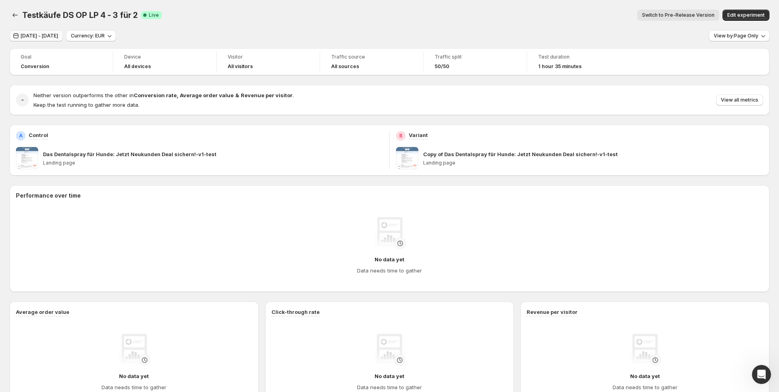
click at [58, 37] on span "Aug 21, 2025 - Aug 22, 2025" at bounding box center [39, 36] width 37 height 6
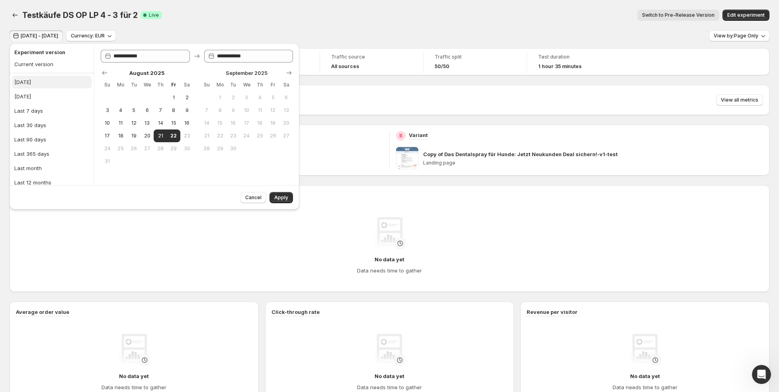
click at [39, 78] on button "Today" at bounding box center [52, 82] width 80 height 13
type input "**********"
click at [277, 199] on span "Apply" at bounding box center [281, 197] width 14 height 6
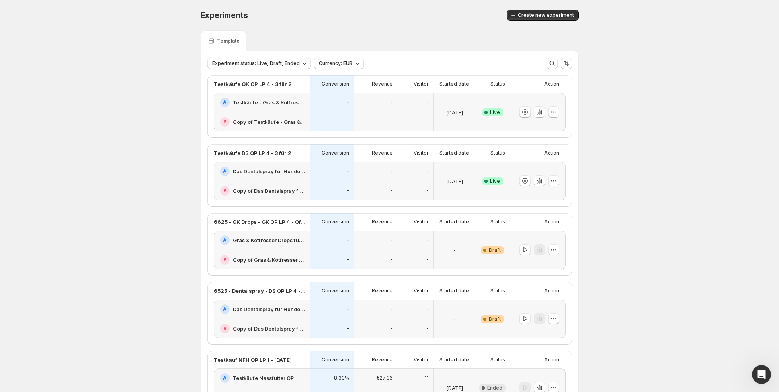
click at [318, 199] on div "-" at bounding box center [332, 190] width 44 height 19
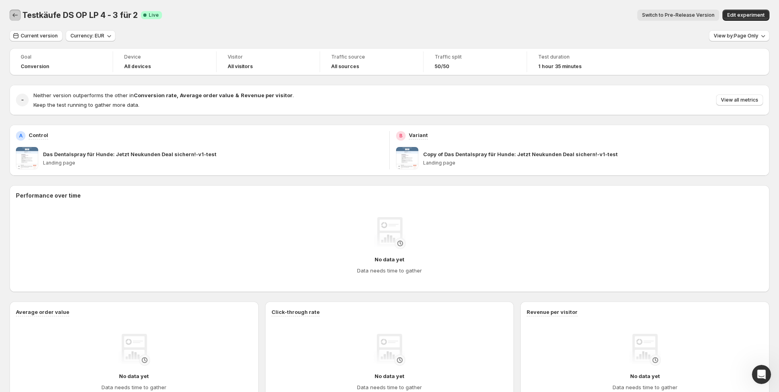
click at [14, 11] on button "Back" at bounding box center [15, 15] width 11 height 11
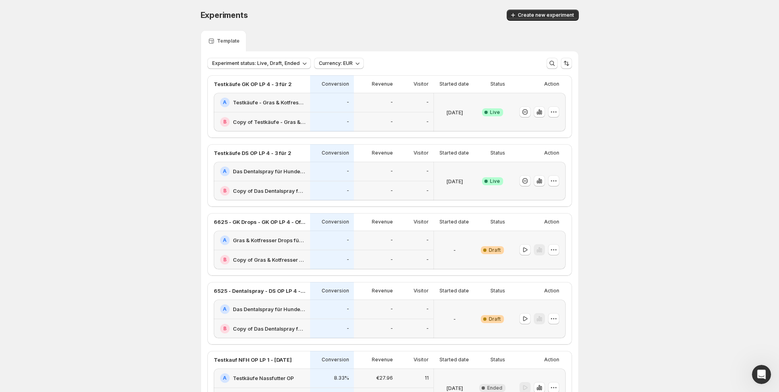
click at [359, 187] on div "-" at bounding box center [376, 191] width 34 height 10
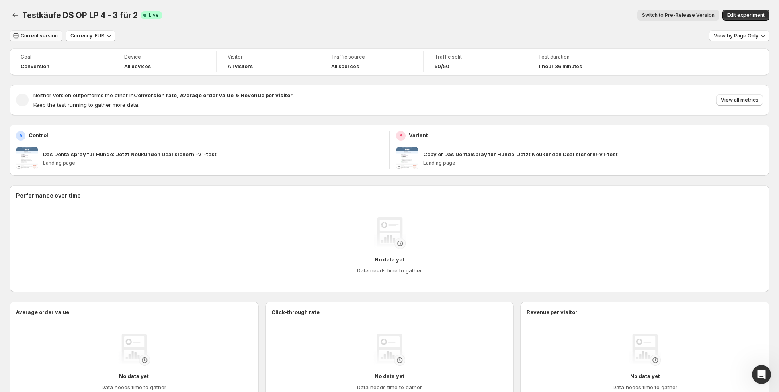
click at [45, 38] on span "Current version" at bounding box center [39, 36] width 37 height 6
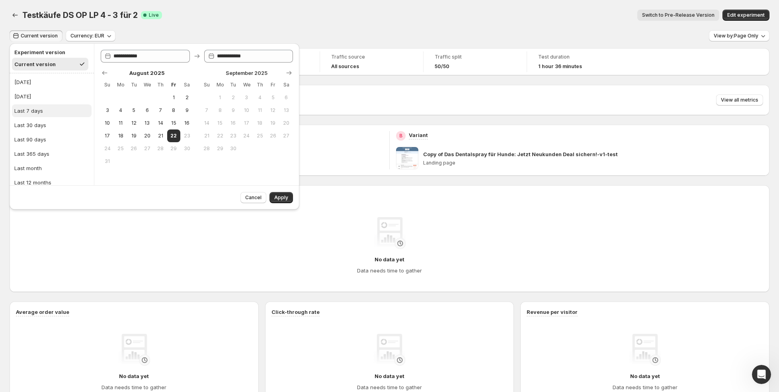
click at [49, 107] on button "Last 7 days" at bounding box center [52, 110] width 80 height 13
type input "**********"
click at [274, 192] on button "Apply" at bounding box center [280, 197] width 23 height 11
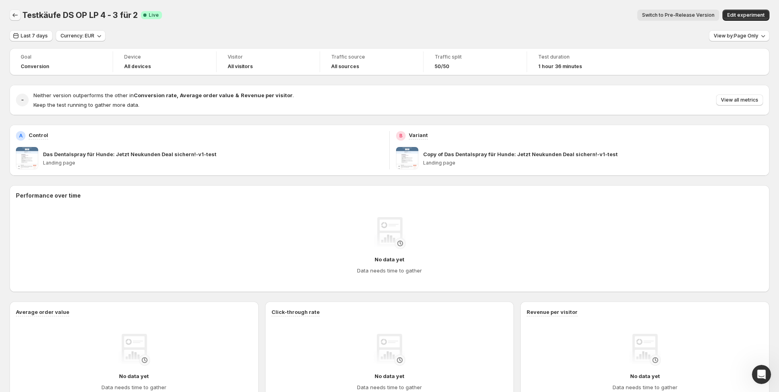
click at [11, 11] on button "Back" at bounding box center [15, 15] width 11 height 11
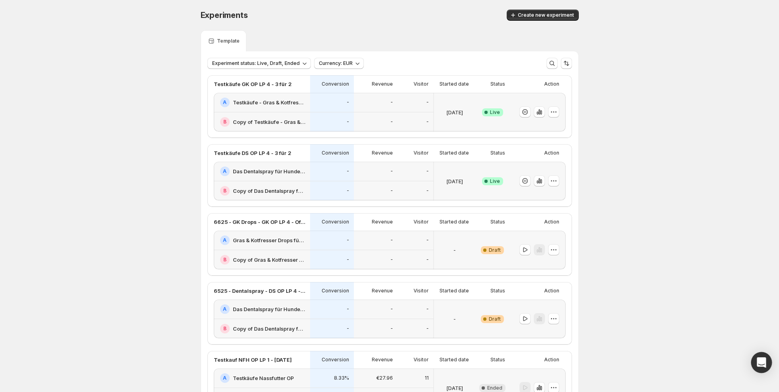
click at [754, 359] on div "Open Intercom Messenger" at bounding box center [761, 362] width 21 height 21
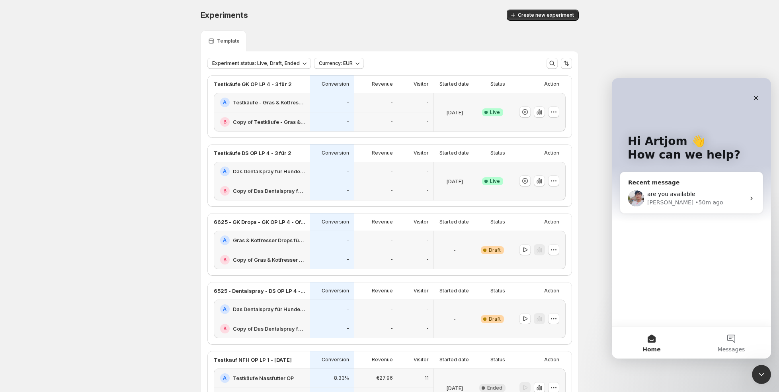
click at [681, 188] on div "are you available [PERSON_NAME] • 50m ago" at bounding box center [691, 197] width 142 height 29
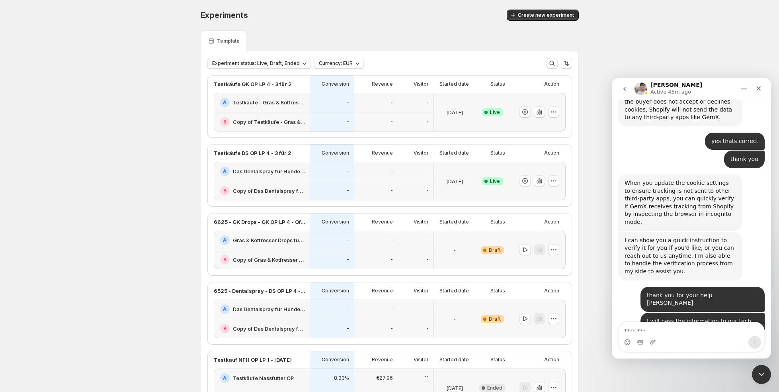
scroll to position [6814, 0]
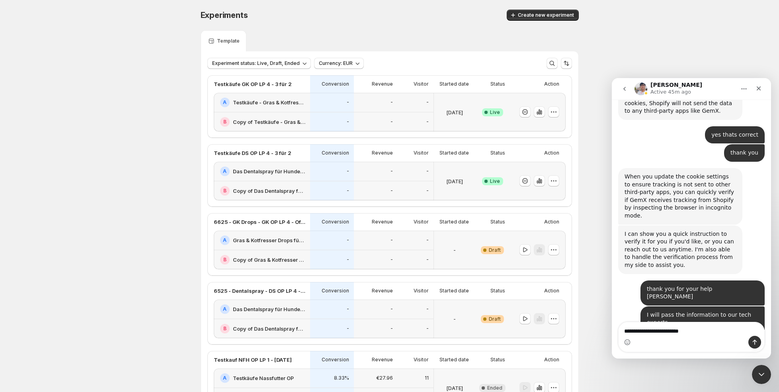
click at [646, 331] on textarea "**********" at bounding box center [691, 329] width 146 height 14
click at [697, 334] on textarea "**********" at bounding box center [691, 329] width 146 height 14
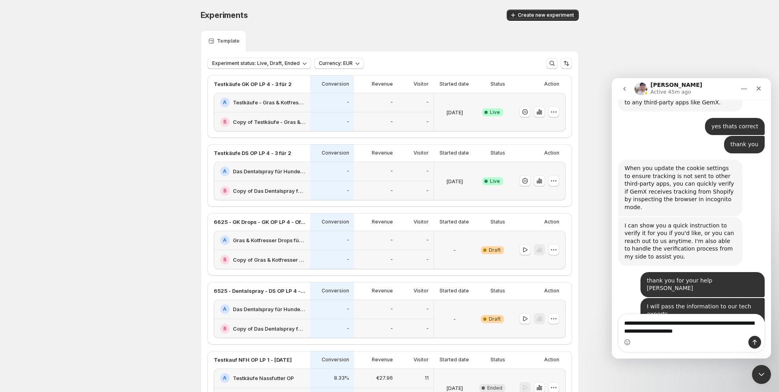
click at [644, 331] on textarea "**********" at bounding box center [691, 324] width 146 height 21
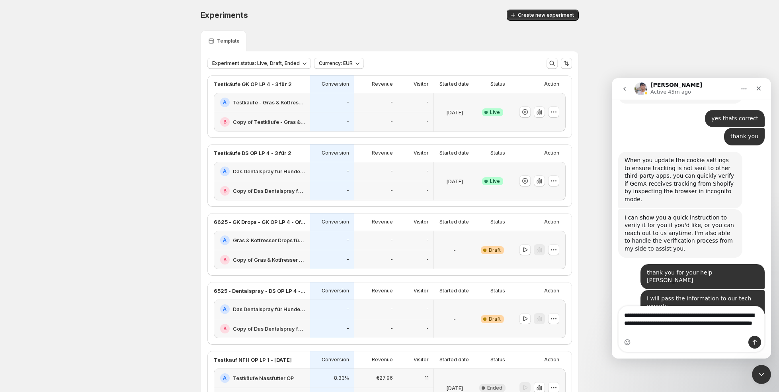
drag, startPoint x: 697, startPoint y: 332, endPoint x: 619, endPoint y: 332, distance: 77.6
click at [619, 332] on textarea "**********" at bounding box center [691, 320] width 146 height 29
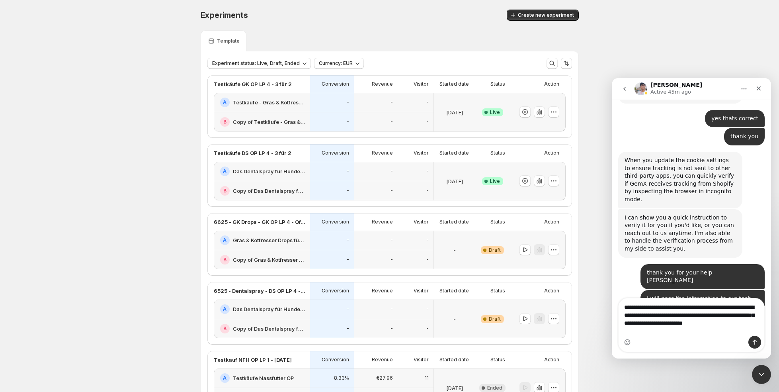
scroll to position [6838, 0]
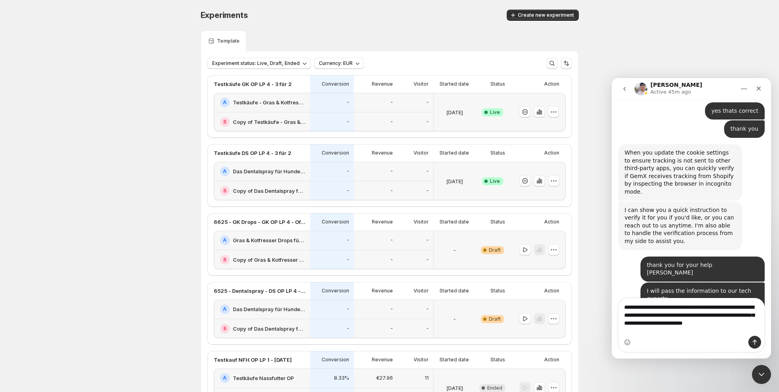
type textarea "**********"
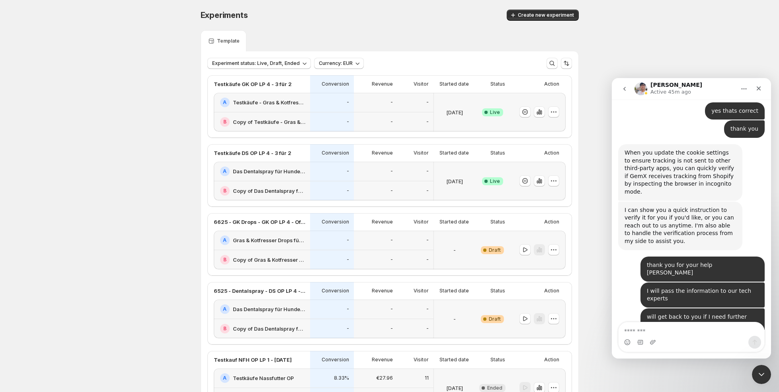
scroll to position [6856, 0]
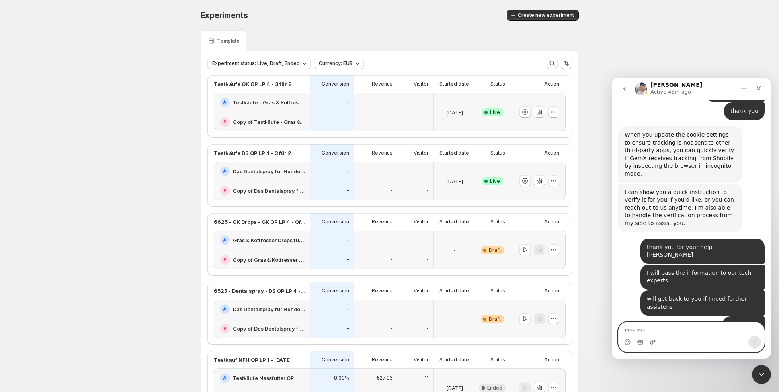
click at [652, 343] on icon "Upload attachment" at bounding box center [653, 341] width 6 height 4
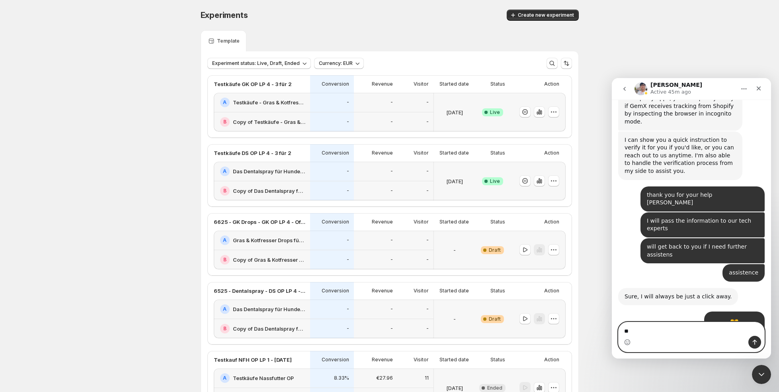
type textarea "*"
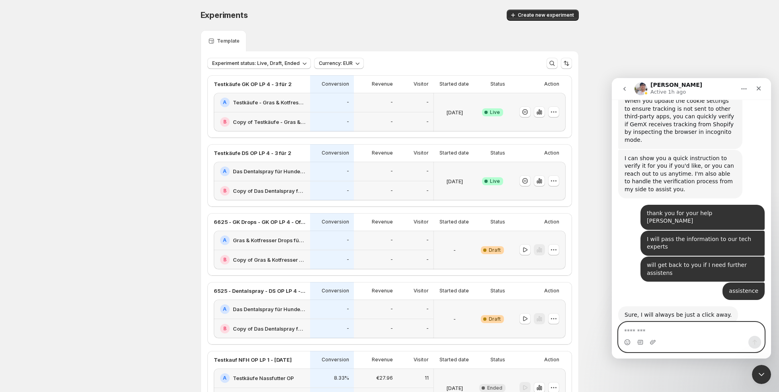
scroll to position [6926, 0]
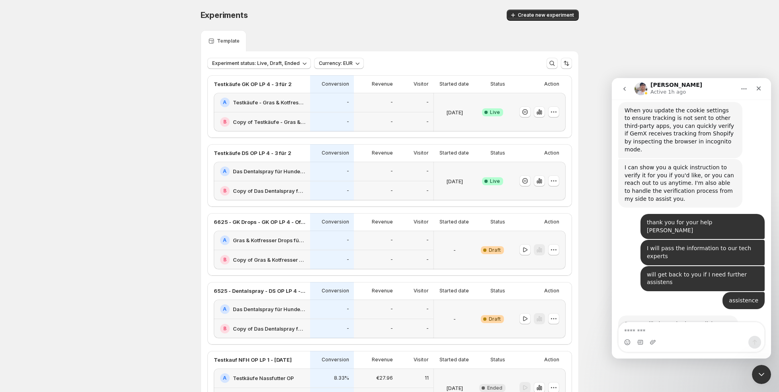
scroll to position [6850, 0]
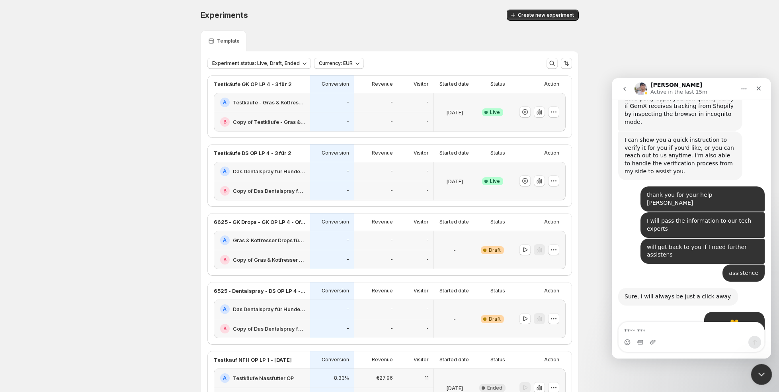
click at [762, 373] on icon "Close Intercom Messenger" at bounding box center [760, 373] width 10 height 10
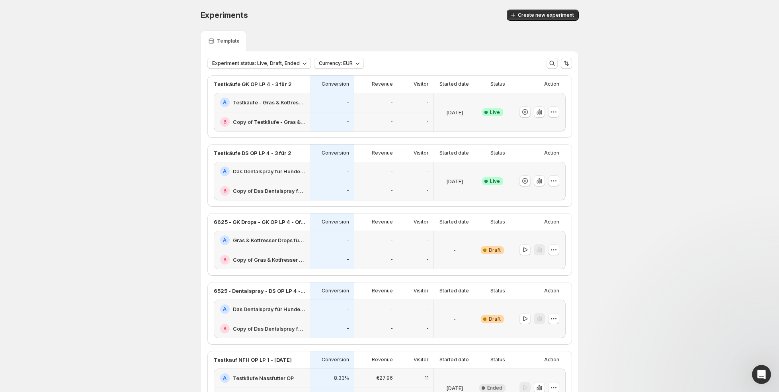
scroll to position [0, 0]
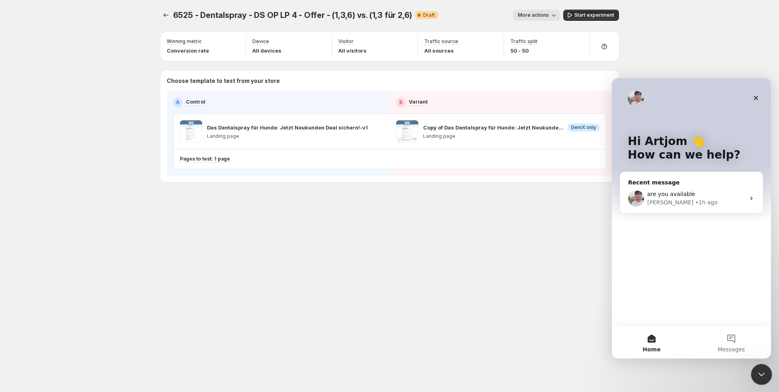
click at [759, 371] on icon "Close Intercom Messenger" at bounding box center [760, 373] width 10 height 10
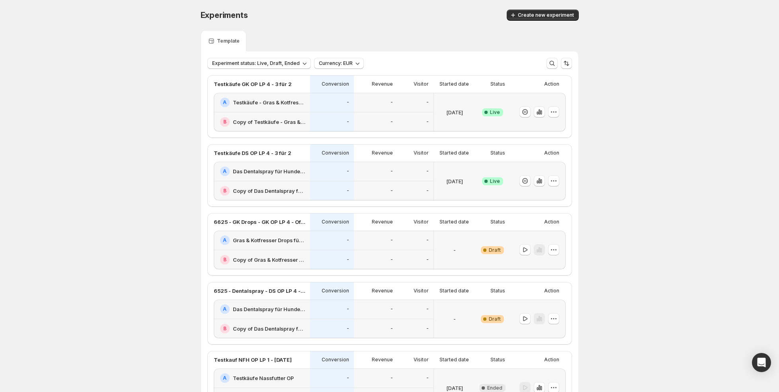
click at [312, 101] on div "-" at bounding box center [332, 102] width 44 height 19
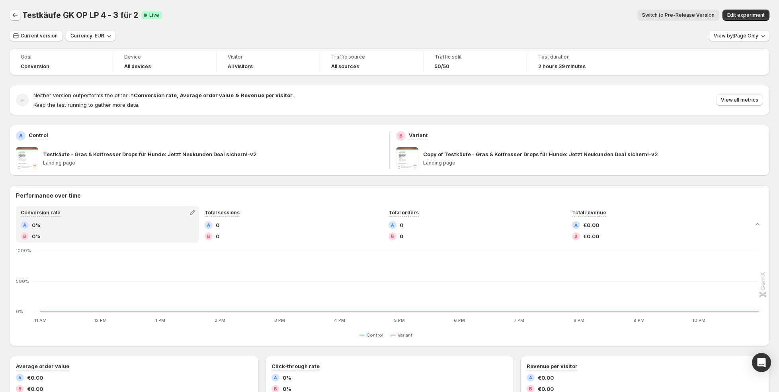
click at [16, 14] on icon "Back" at bounding box center [15, 15] width 8 height 8
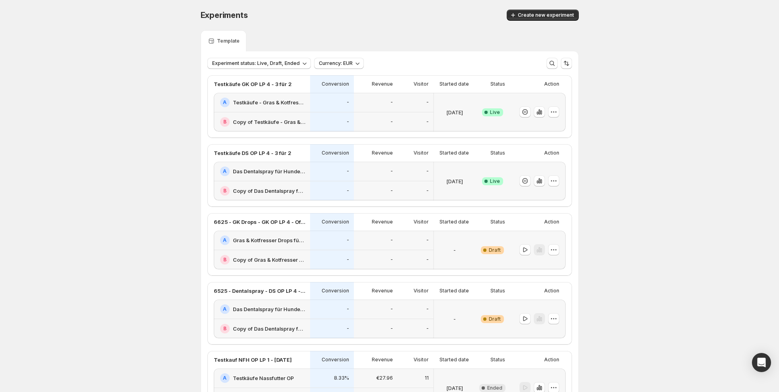
click at [371, 166] on div "-" at bounding box center [376, 171] width 34 height 10
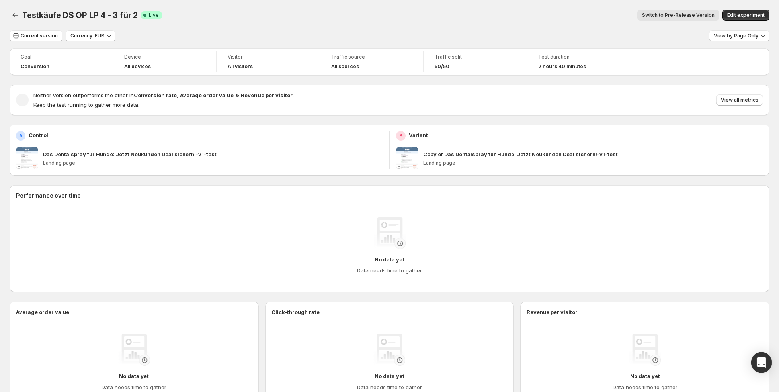
click at [764, 359] on icon "Open Intercom Messenger" at bounding box center [760, 362] width 9 height 10
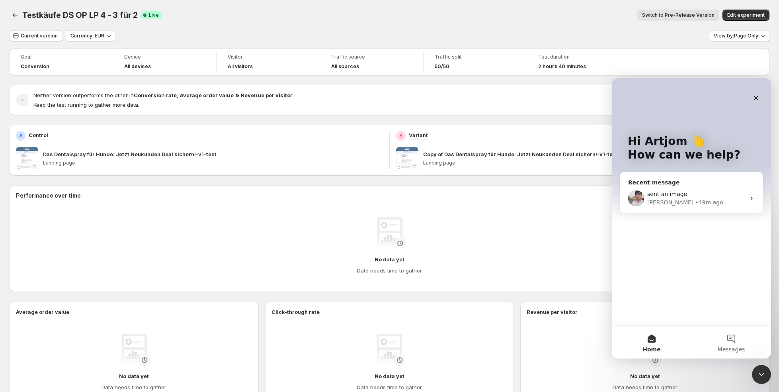
click at [678, 184] on div "sent an image Antony • 49m ago" at bounding box center [691, 197] width 142 height 29
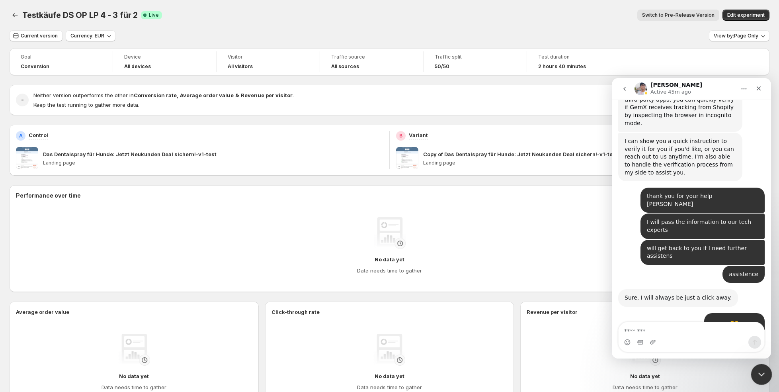
scroll to position [6850, 0]
click at [761, 373] on icon "Close Intercom Messenger" at bounding box center [760, 372] width 6 height 3
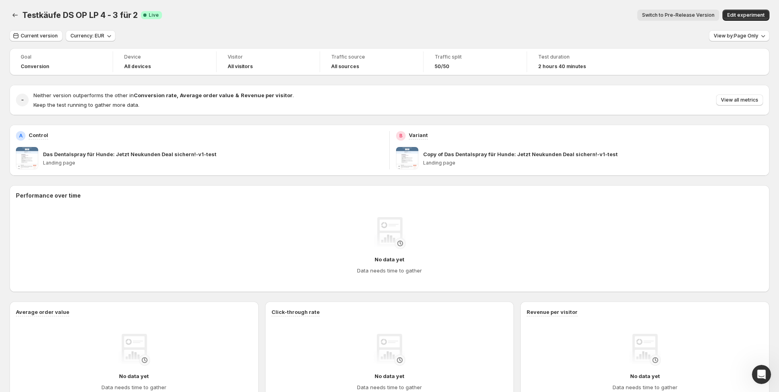
scroll to position [0, 0]
click at [39, 39] on span "Current version" at bounding box center [39, 36] width 37 height 6
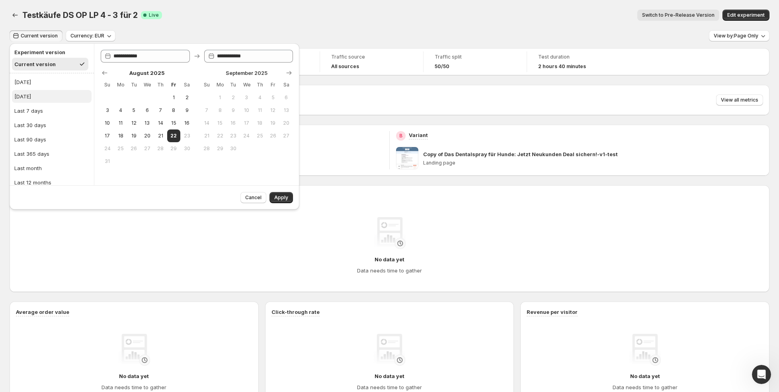
click at [39, 93] on button "Yesterday" at bounding box center [52, 96] width 80 height 13
type input "**********"
click at [57, 108] on button "Last 7 days" at bounding box center [52, 110] width 80 height 13
type input "**********"
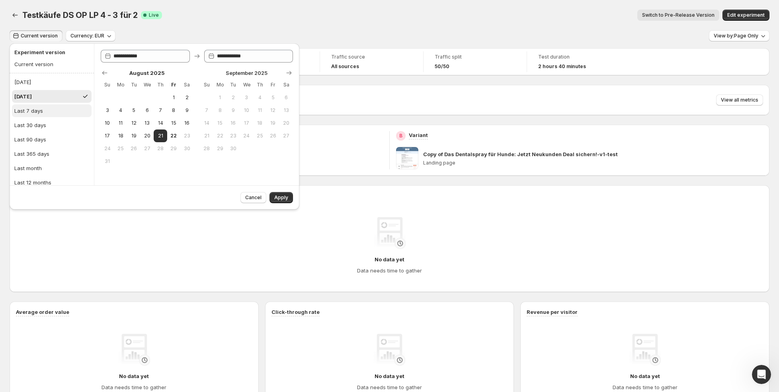
type input "**********"
click at [279, 195] on span "Apply" at bounding box center [281, 197] width 14 height 6
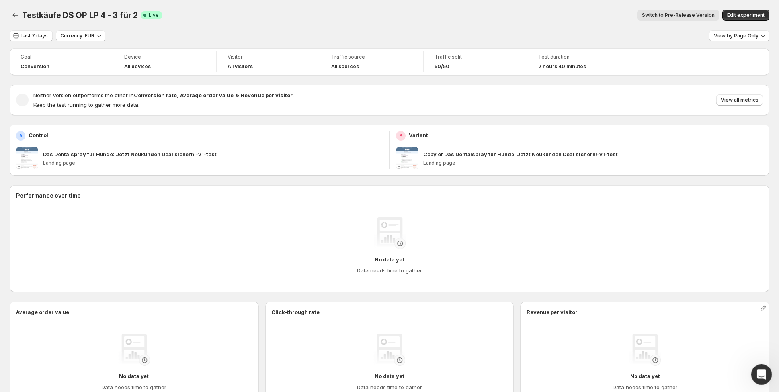
click at [756, 368] on icon "Open Intercom Messenger" at bounding box center [760, 372] width 13 height 13
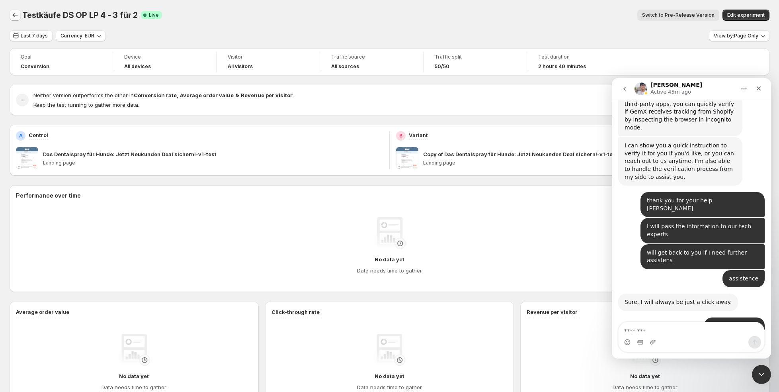
scroll to position [6850, 0]
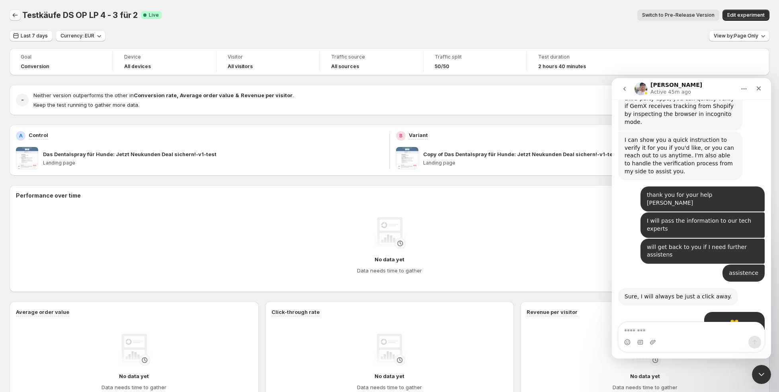
click at [18, 16] on icon "Back" at bounding box center [15, 15] width 8 height 8
